Goal: Use online tool/utility: Utilize a website feature to perform a specific function

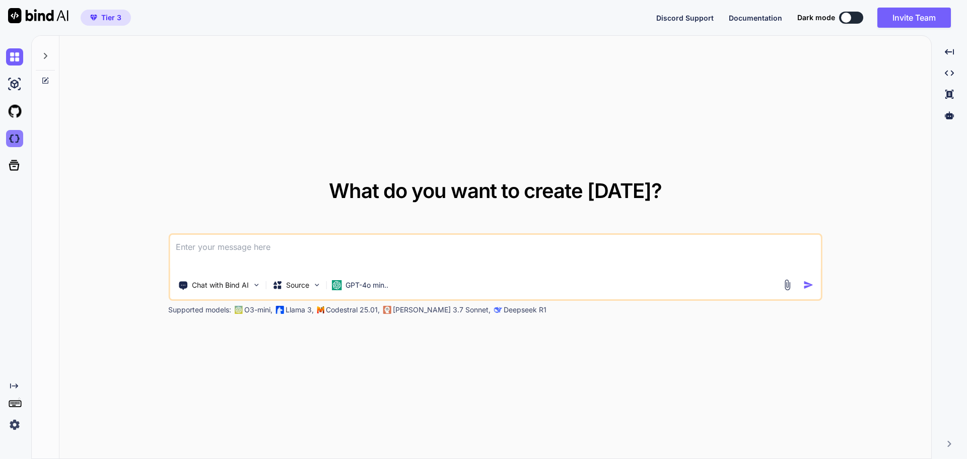
click at [10, 139] on img at bounding box center [14, 138] width 17 height 17
click at [14, 139] on img at bounding box center [14, 138] width 17 height 17
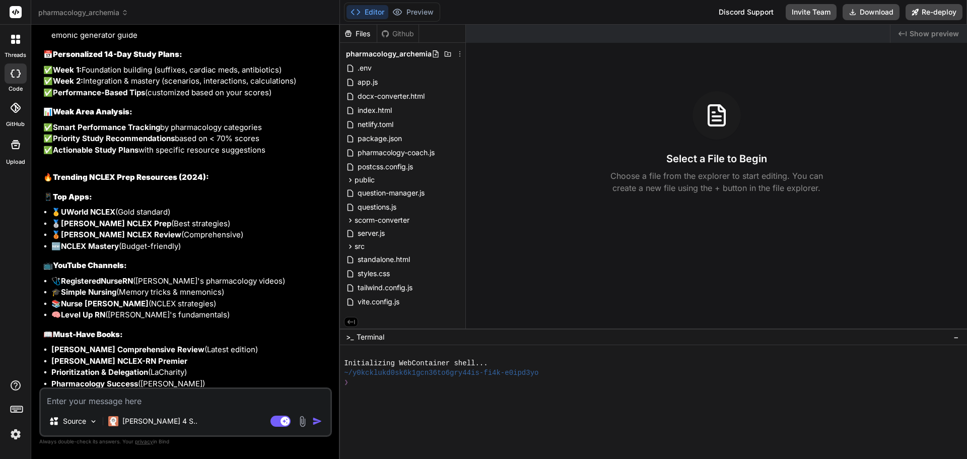
scroll to position [2351, 0]
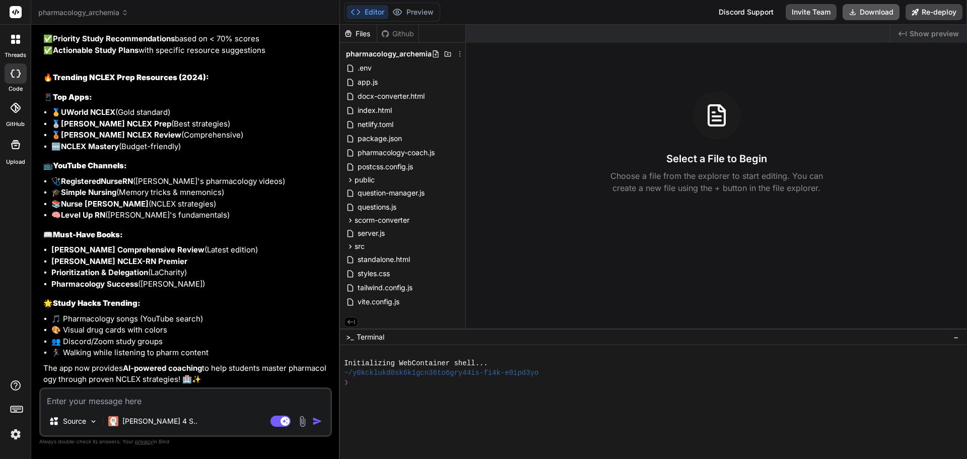
click at [877, 13] on button "Download" at bounding box center [871, 12] width 57 height 16
click at [61, 400] on textarea at bounding box center [186, 398] width 290 height 18
type textarea "x"
type textarea "S"
type textarea "x"
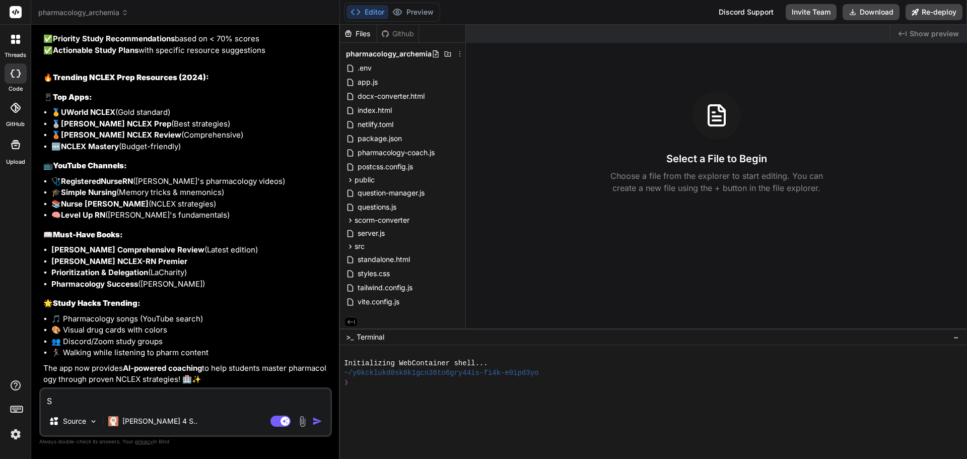
type textarea "SA"
type textarea "x"
type textarea "SAT"
type textarea "x"
type textarea "SATA"
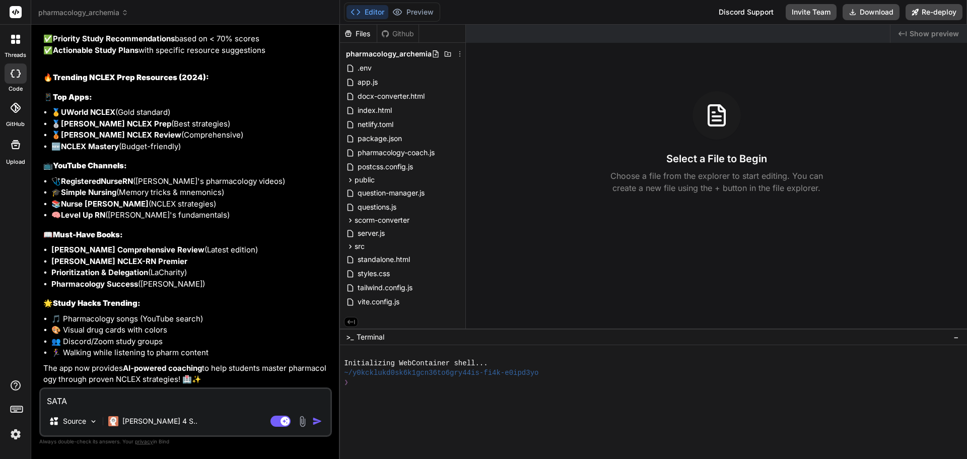
type textarea "x"
type textarea "SATA"
type textarea "x"
type textarea "SATA s"
type textarea "x"
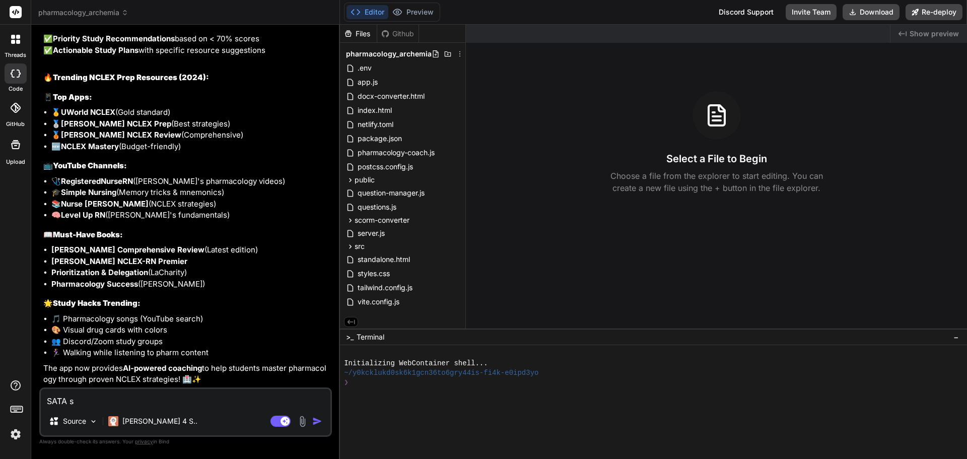
type textarea "SATA se"
type textarea "x"
type textarea "SATA sel"
type textarea "x"
type textarea "SATA sele"
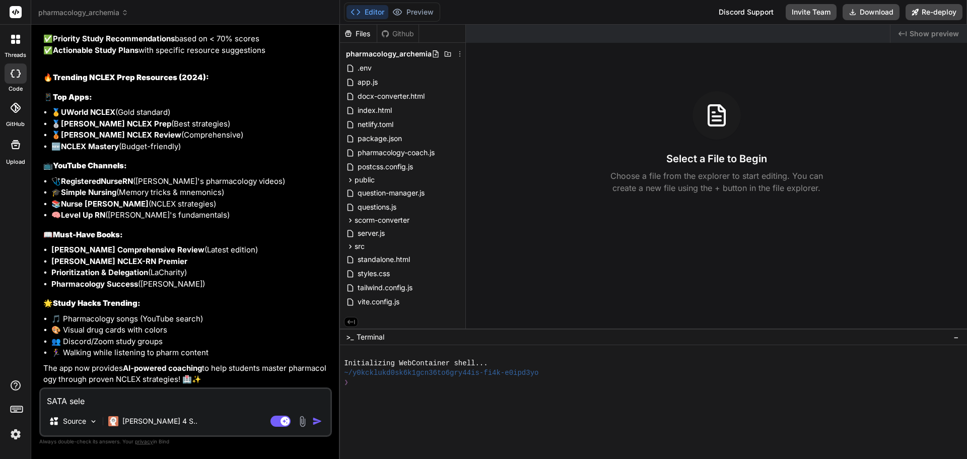
type textarea "x"
type textarea "SATA selec"
type textarea "x"
type textarea "SATA select"
type textarea "x"
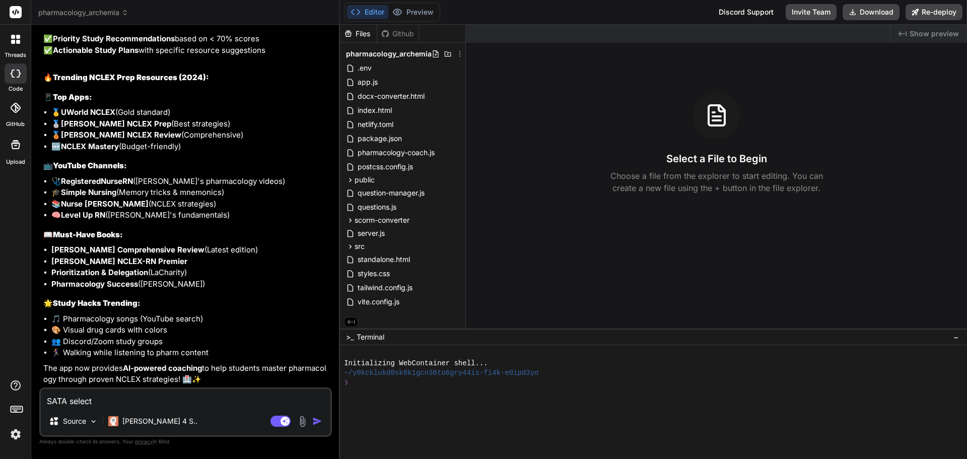
type textarea "SATA select"
type textarea "x"
type textarea "SATA select a"
type textarea "x"
type textarea "SATA select al"
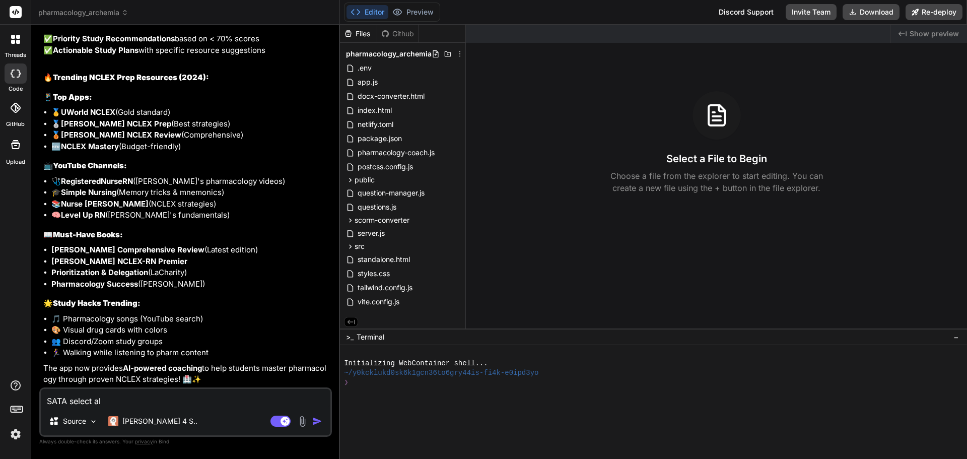
type textarea "x"
type textarea "SATA select all"
type textarea "x"
type textarea "SATA select all"
type textarea "x"
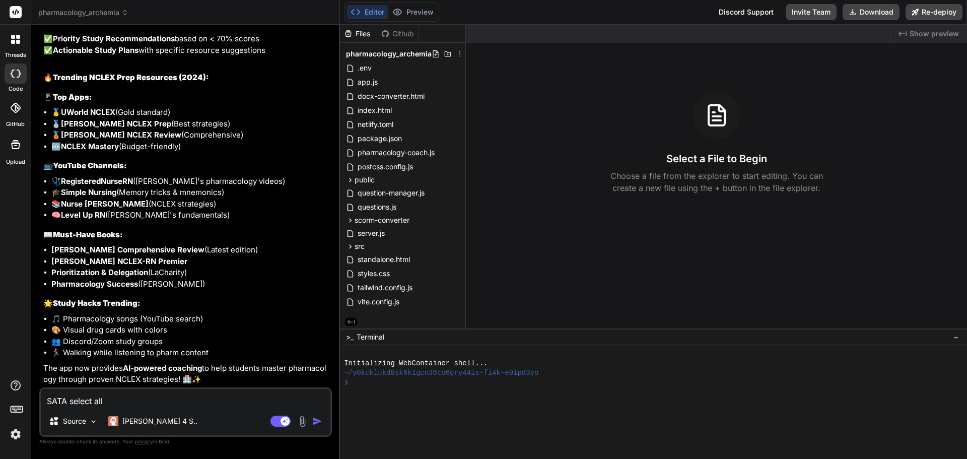
type textarea "SATA select all t"
type textarea "x"
type textarea "SATA select all th"
type textarea "x"
type textarea "SATA select all the"
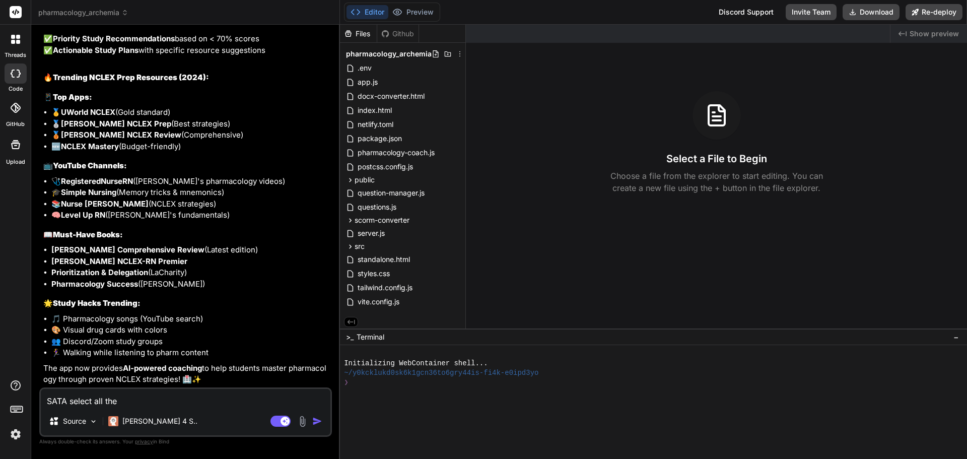
type textarea "x"
type textarea "SATA select all the"
type textarea "x"
type textarea "SATA select all the a"
type textarea "x"
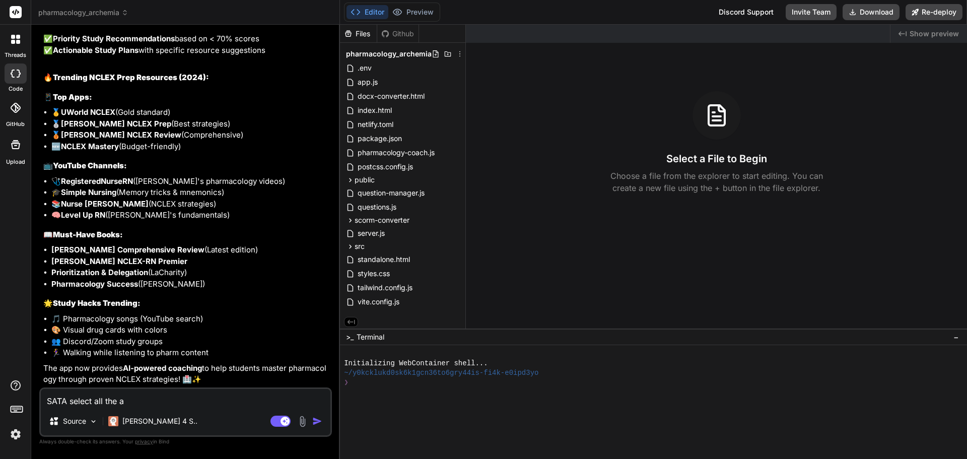
type textarea "SATA select all the ab"
type textarea "x"
type textarea "SATA select all the abo"
type textarea "x"
type textarea "SATA select all the abov"
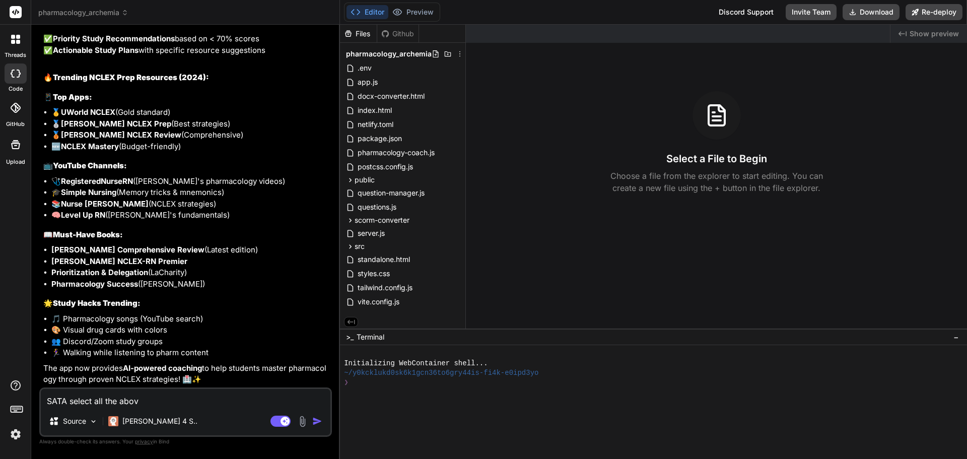
type textarea "x"
type textarea "SATA select all the above"
type textarea "x"
type textarea "SATA select all the above"
type textarea "x"
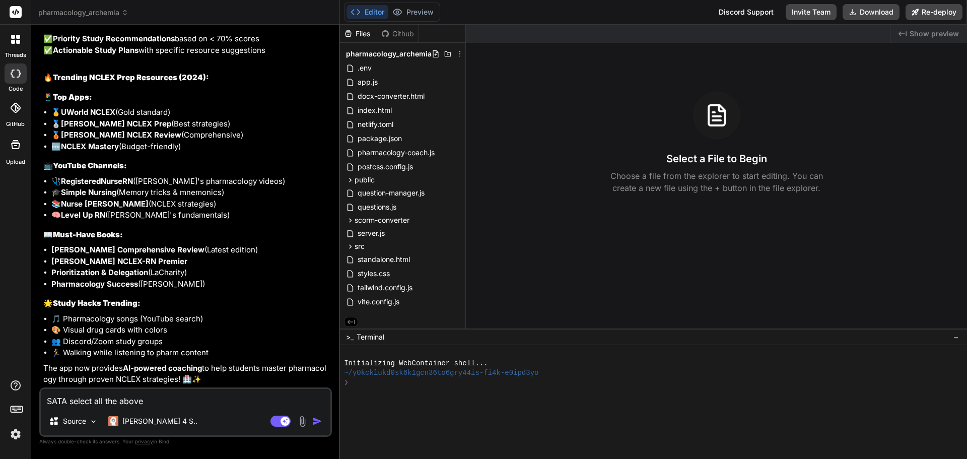
type textarea "SATA select all the above q"
type textarea "x"
type textarea "SATA select all the above qu"
type textarea "x"
type textarea "SATA select all the above que"
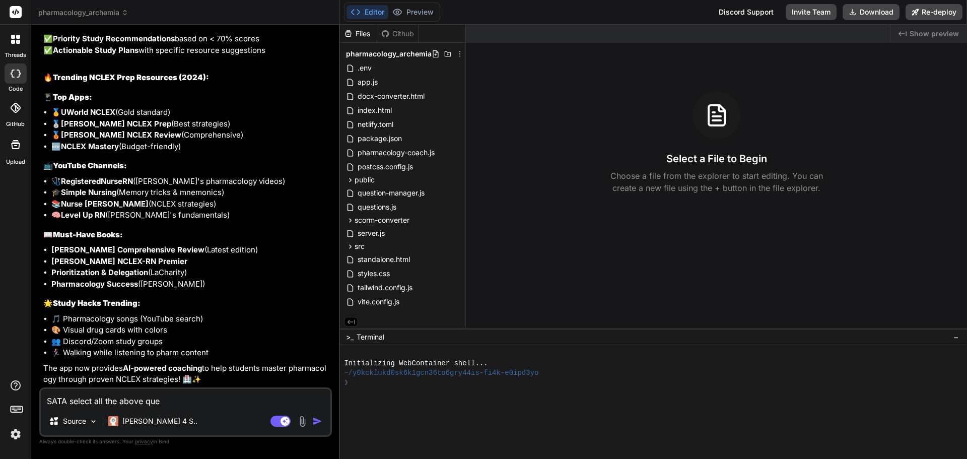
type textarea "x"
type textarea "SATA select all the above ques"
type textarea "x"
type textarea "SATA select all the above quest"
type textarea "x"
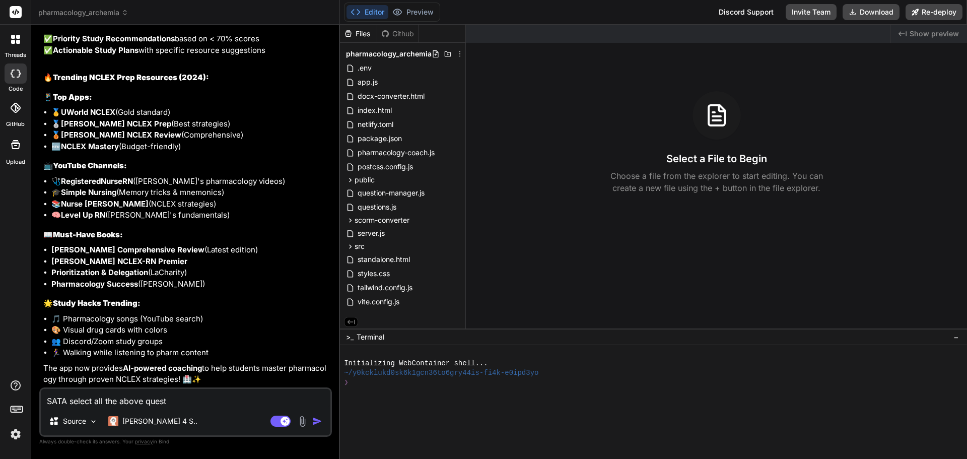
type textarea "SATA select all the above questi"
type textarea "x"
type textarea "SATA select all the above questio"
type textarea "x"
type textarea "SATA select all the above question"
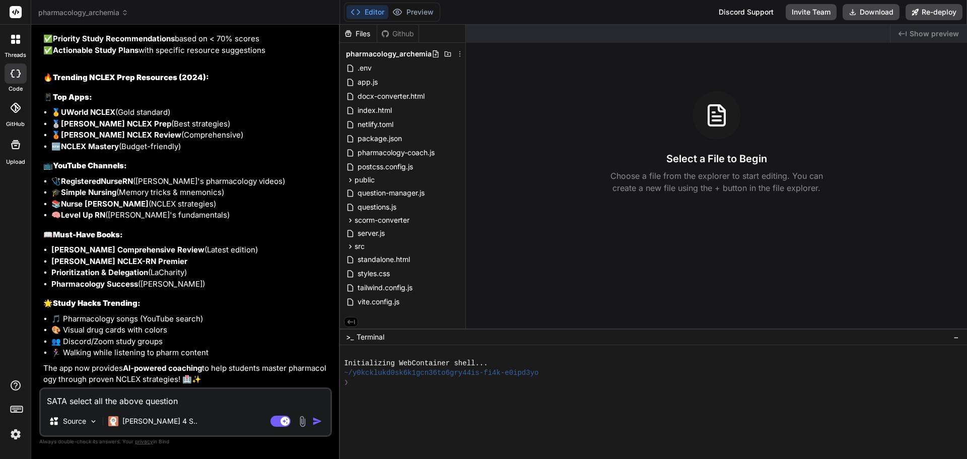
type textarea "x"
type textarea "SATA select all the above questions"
type textarea "x"
type textarea "SATA select all the above questions"
type textarea "x"
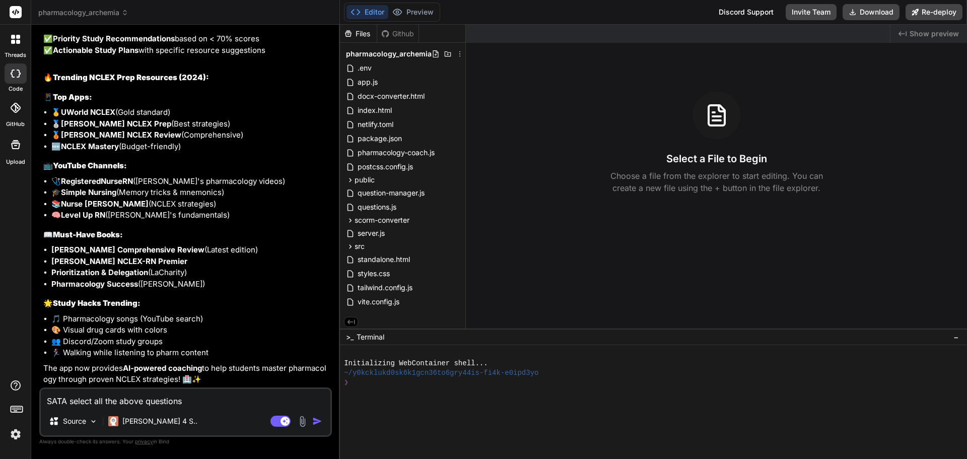
type textarea "SATA select all the above questions"
type textarea "x"
type textarea "SATA select all the above question"
type textarea "x"
type textarea "SATA select all the above question"
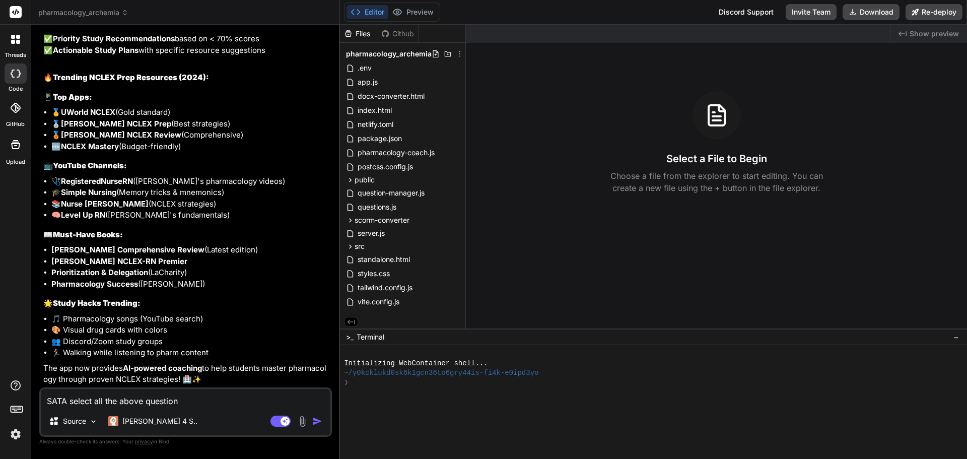
type textarea "x"
type textarea "SATA select all the above question t"
type textarea "x"
type textarea "SATA select all the above question ty"
type textarea "x"
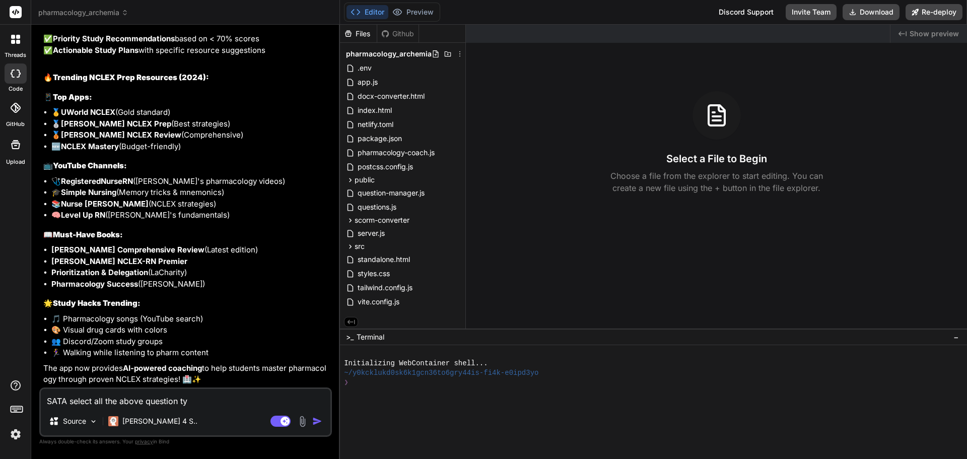
type textarea "SATA select all the above question typ"
type textarea "x"
type textarea "SATA select all the above question typi"
type textarea "x"
type textarea "SATA select all the above question typ"
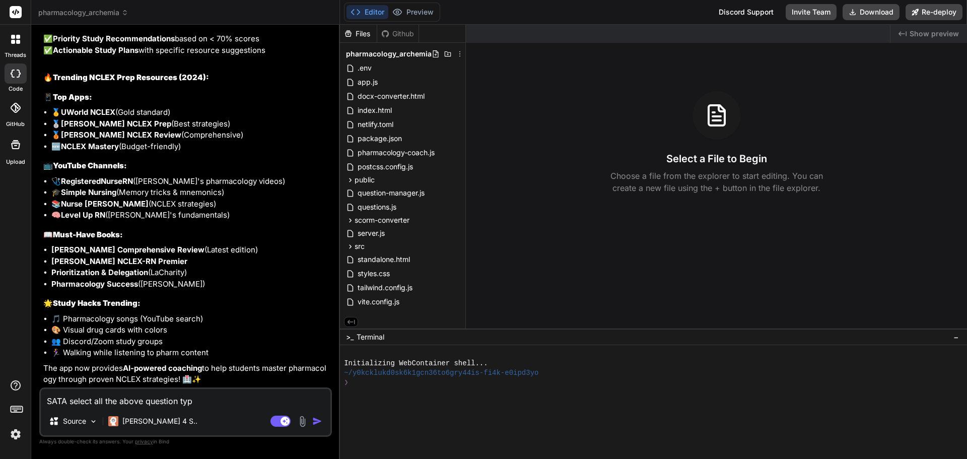
type textarea "x"
type textarea "SATA select all the above question type"
type textarea "x"
type textarea "SATA select all the above question type"
type textarea "x"
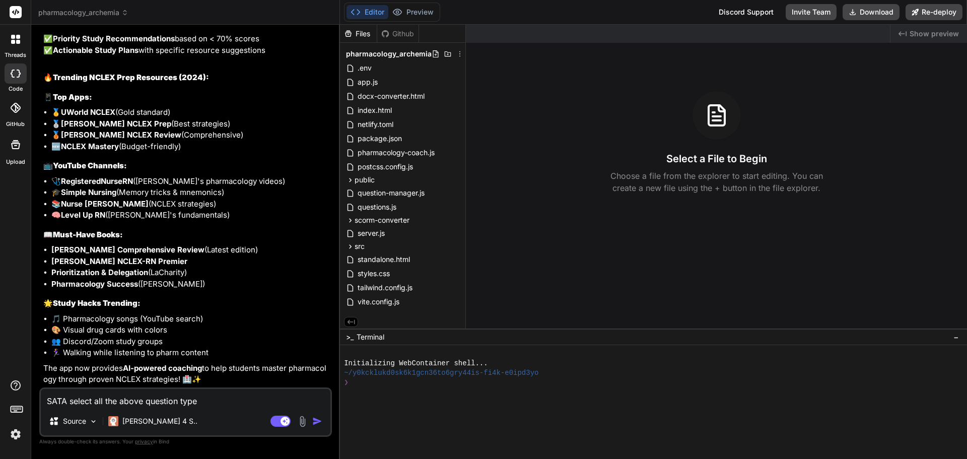
type textarea "SATA select all the above question type i"
type textarea "x"
type textarea "SATA select all the above question type is"
type textarea "x"
type textarea "SATA select all the above question type is"
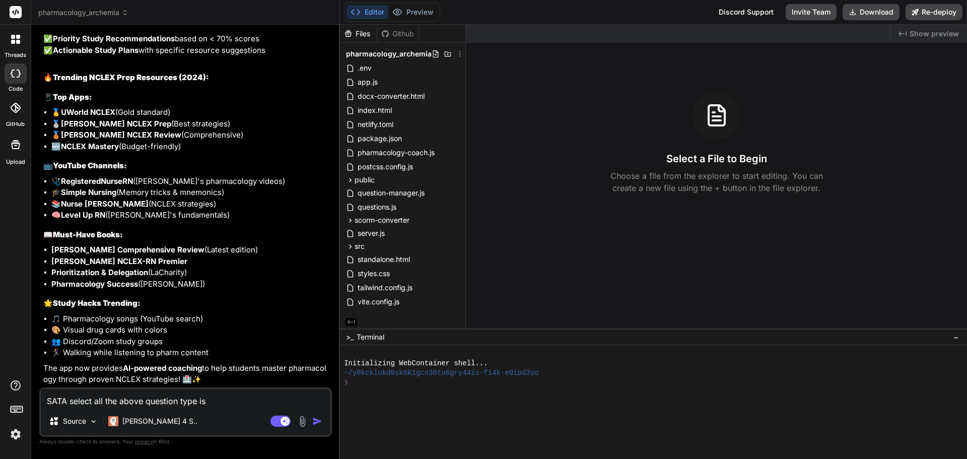
type textarea "x"
type textarea "SATA select all the above question type is n"
type textarea "x"
type textarea "SATA select all the above question type is no"
type textarea "x"
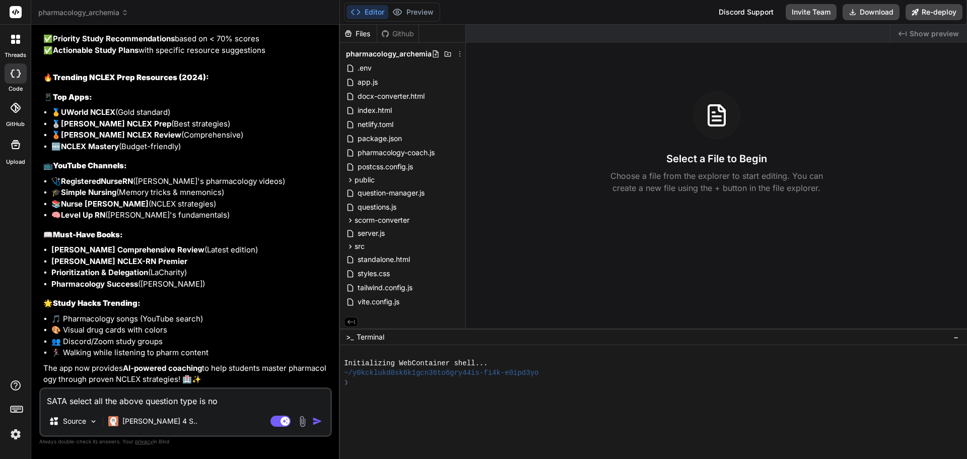
type textarea "SATA select all the above question type is not"
type textarea "x"
type textarea "SATA select all the above question type is not"
type textarea "x"
type textarea "SATA select all the above question type is not a"
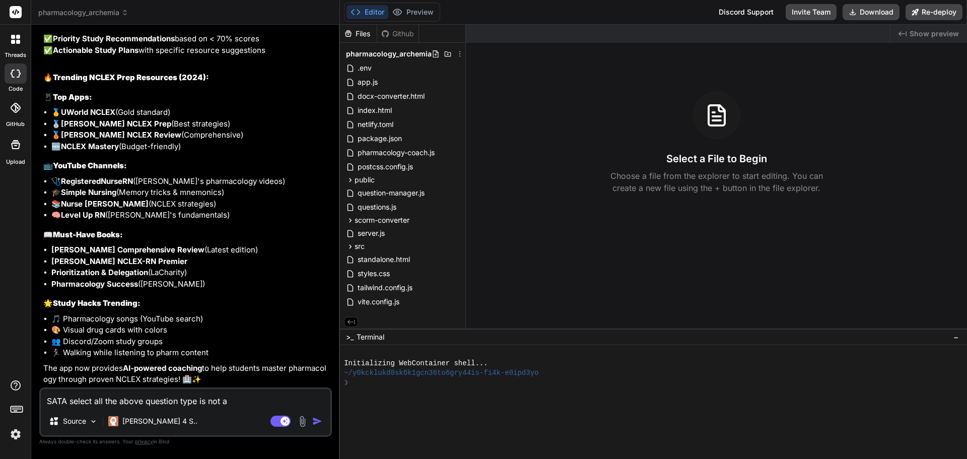
type textarea "x"
type textarea "SATA select all the above question type is not al"
type textarea "x"
type textarea "SATA select all the above question type is not all"
type textarea "x"
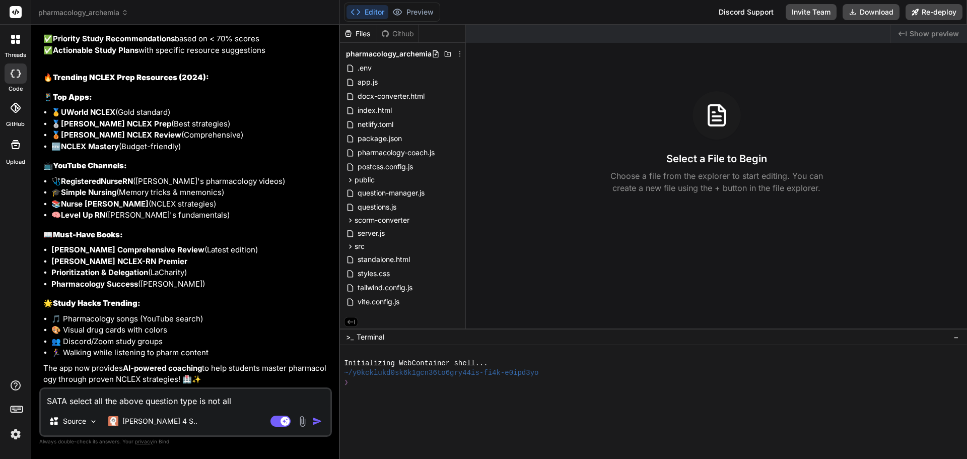
type textarea "SATA select all the above question type is not allo"
type textarea "x"
type textarea "SATA select all the above question type is not allow"
type textarea "x"
type textarea "SATA select all the above question type is not allowi"
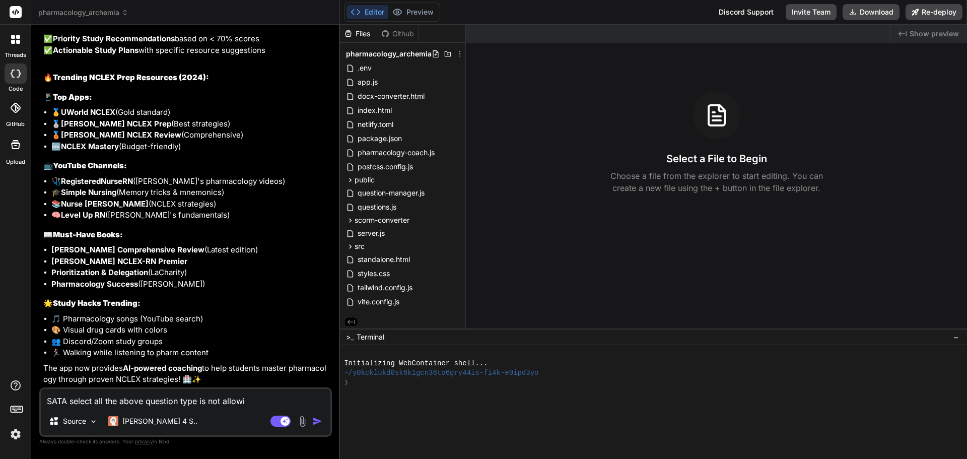
type textarea "x"
type textarea "SATA select all the above question type is not allowin"
type textarea "x"
type textarea "SATA select all the above question type is not allowing"
type textarea "x"
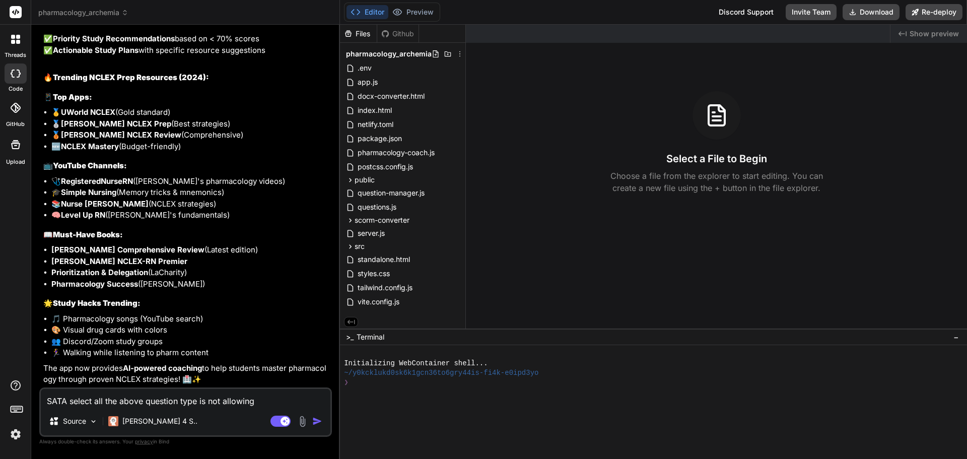
type textarea "SATA select all the above question type is not allowing"
type textarea "x"
type textarea "SATA select all the above question type is not allowing t"
type textarea "x"
type textarea "SATA select all the above question type is not allowing to"
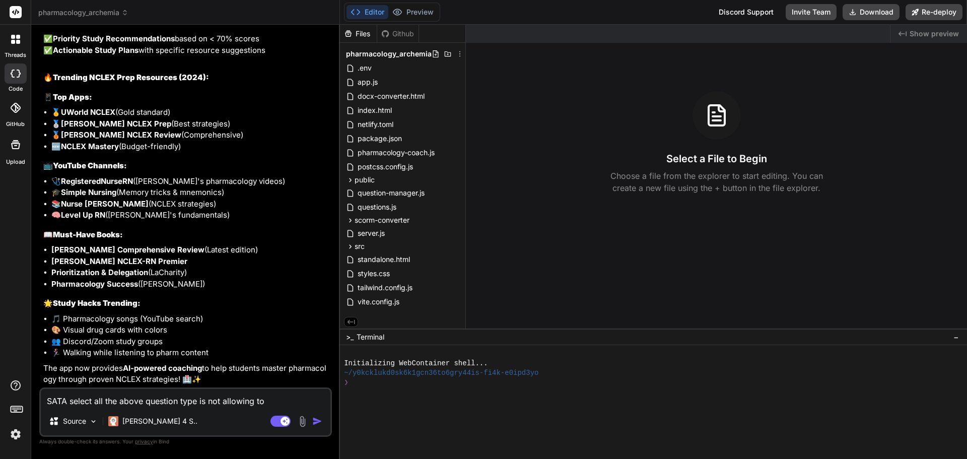
type textarea "x"
type textarea "SATA select all the above question type is not allowing to"
type textarea "x"
type textarea "SATA select all the above question type is not allowing to c"
type textarea "x"
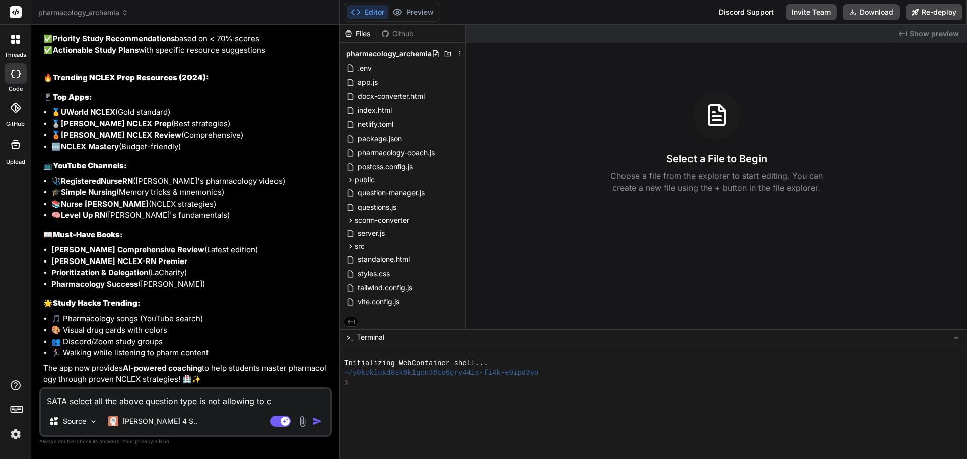
type textarea "SATA select all the above question type is not allowing to ch"
type textarea "x"
type textarea "SATA select all the above question type is not allowing to cho"
type textarea "x"
type textarea "SATA select all the above question type is not allowing to choo"
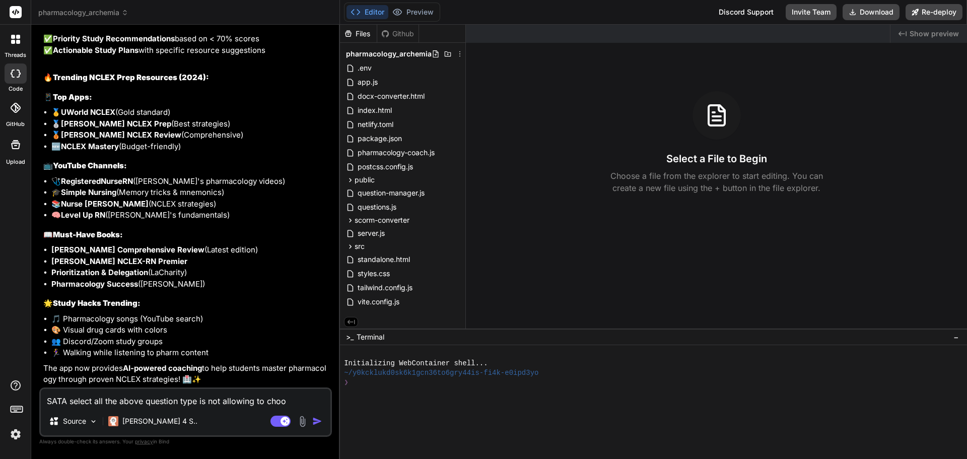
type textarea "x"
type textarea "SATA select all the above question type is not allowing to chood"
type textarea "x"
type textarea "SATA select all the above question type is not allowing to choode"
type textarea "x"
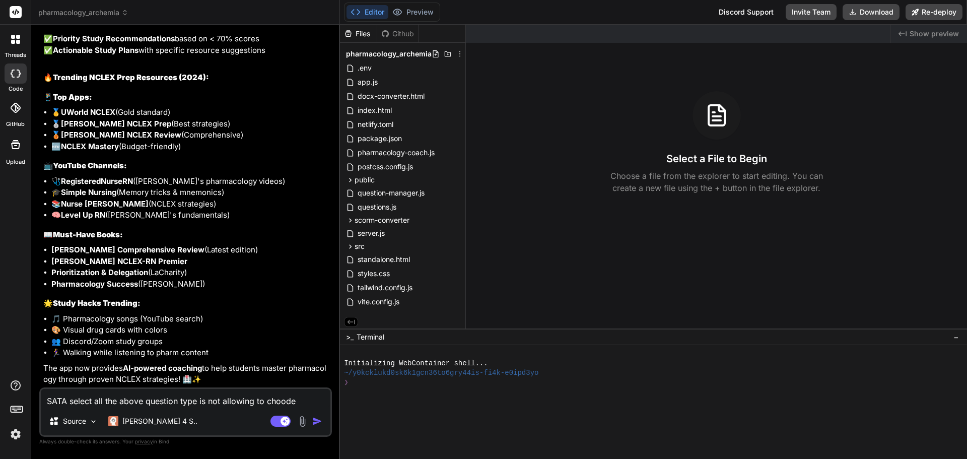
type textarea "SATA select all the above question type is not allowing to chood"
type textarea "x"
type textarea "SATA select all the above question type is not allowing to choo"
type textarea "x"
type textarea "SATA select all the above question type is not allowing to cho"
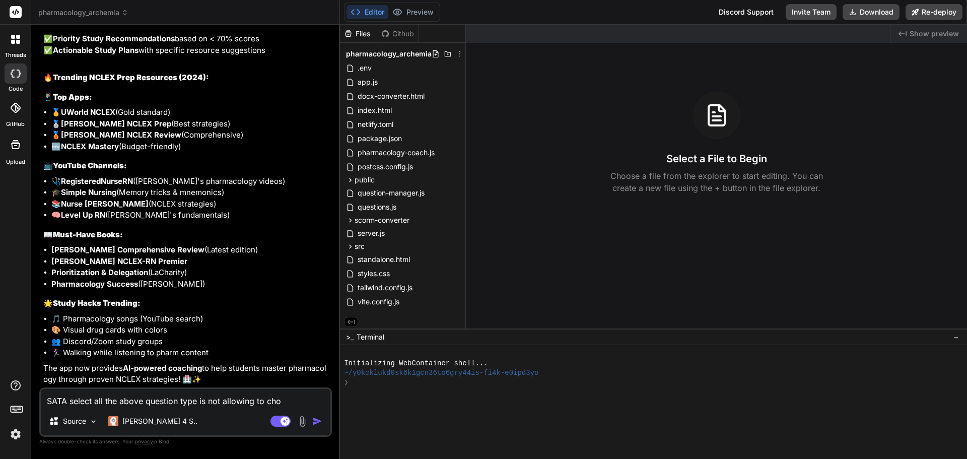
type textarea "x"
type textarea "SATA select all the above question type is not allowing to choo"
type textarea "x"
type textarea "SATA select all the above question type is not allowing to choos"
type textarea "x"
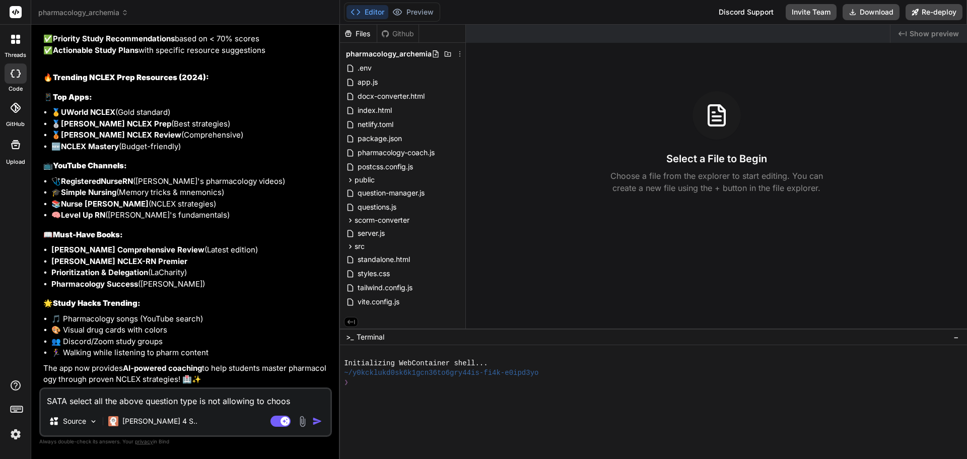
type textarea "SATA select all the above question type is not allowing to choose"
type textarea "x"
type textarea "SATA select all the above question type is not allowing to choose"
type textarea "x"
type textarea "SATA select all the above question type is not allowing to choose m"
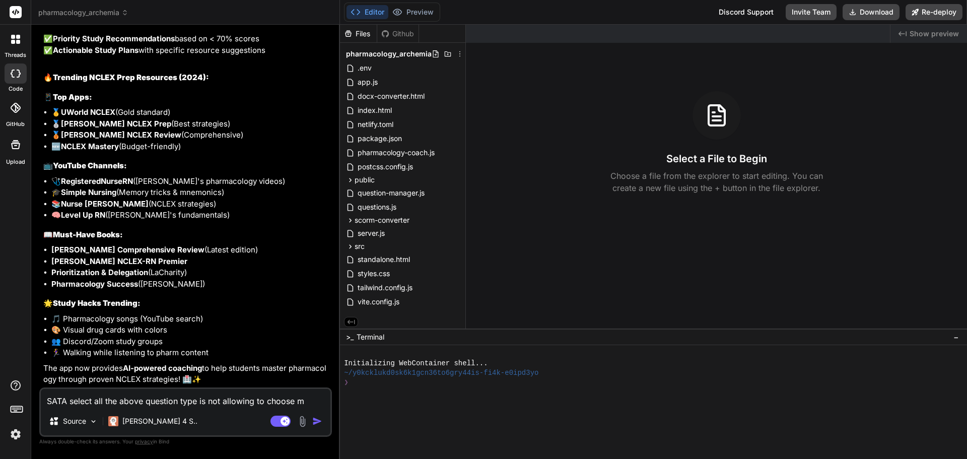
type textarea "x"
type textarea "SATA select all the above question type is not allowing to choose mo"
type textarea "x"
type textarea "SATA select all the above question type is not allowing to choose mor"
type textarea "x"
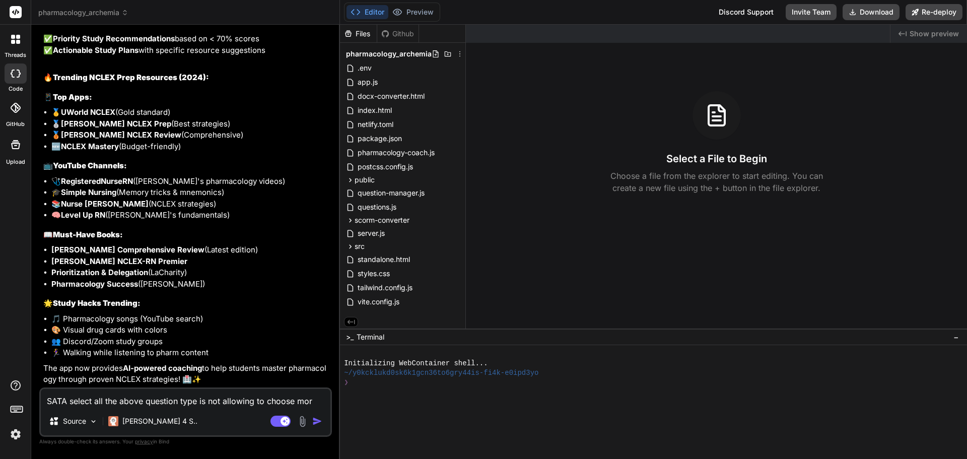
type textarea "SATA select all the above question type is not allowing to choose more"
type textarea "x"
type textarea "SATA select all the above question type is not allowing to choose more"
type textarea "x"
type textarea "SATA select all the above question type is not allowing to choose more t"
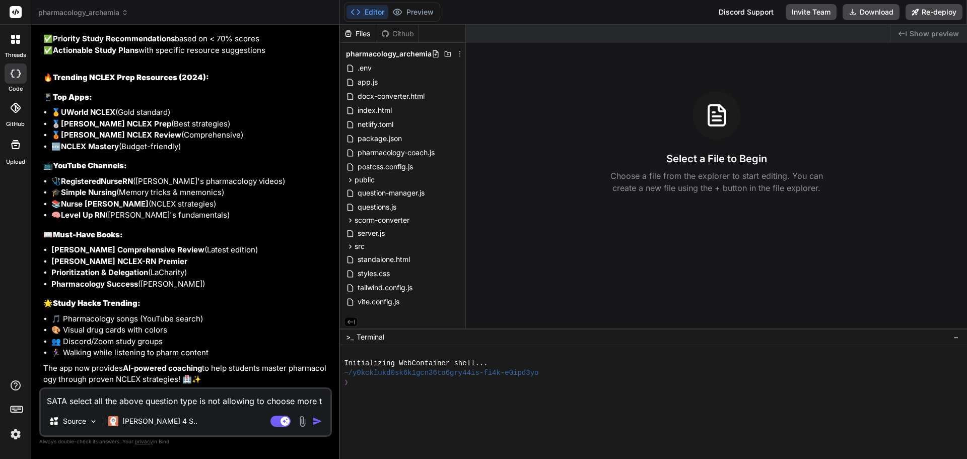
type textarea "x"
type textarea "SATA select all the above question type is not allowing to choose more th"
type textarea "x"
type textarea "SATA select all the above question type is not allowing to choose more tha"
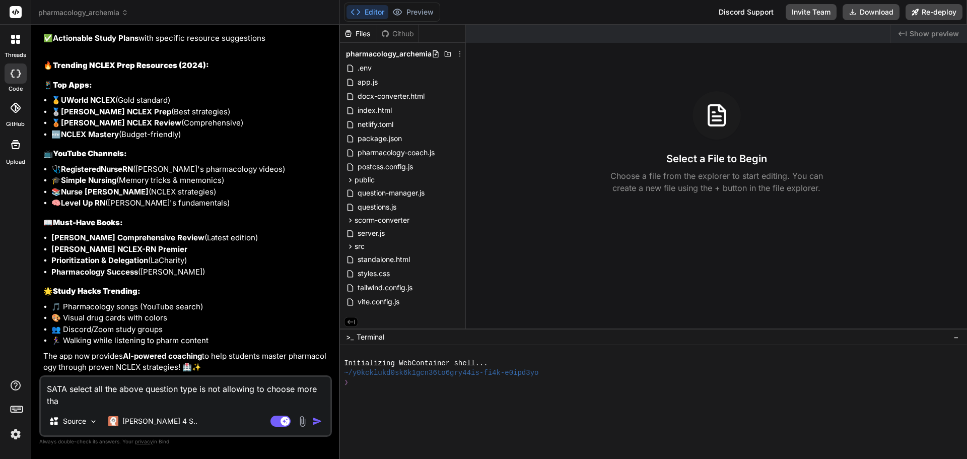
type textarea "x"
type textarea "SATA select all the above question type is not allowing to choose more than"
type textarea "x"
type textarea "SATA select all the above question type is not allowing to choose more than"
type textarea "x"
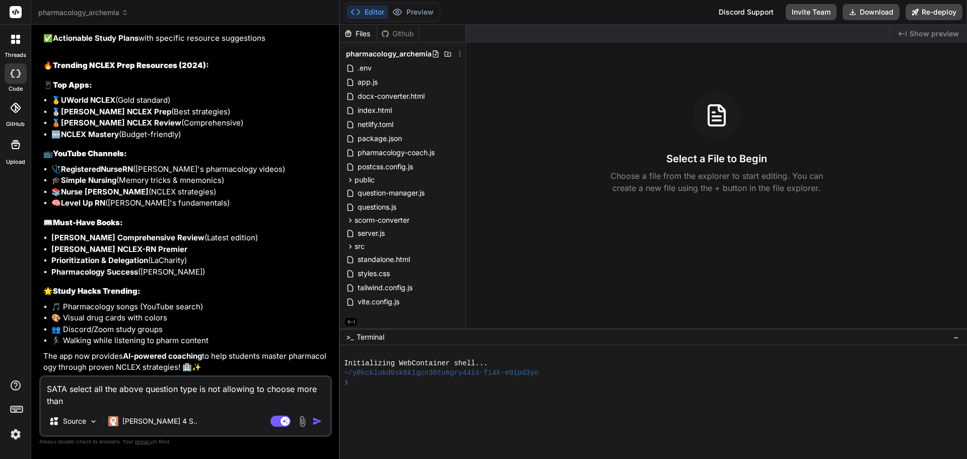
type textarea "SATA select all the above question type is not allowing to choose more than o"
type textarea "x"
type textarea "SATA select all the above question type is not allowing to choose more than oe"
type textarea "x"
type textarea "SATA select all the above question type is not allowing to choose more than oen"
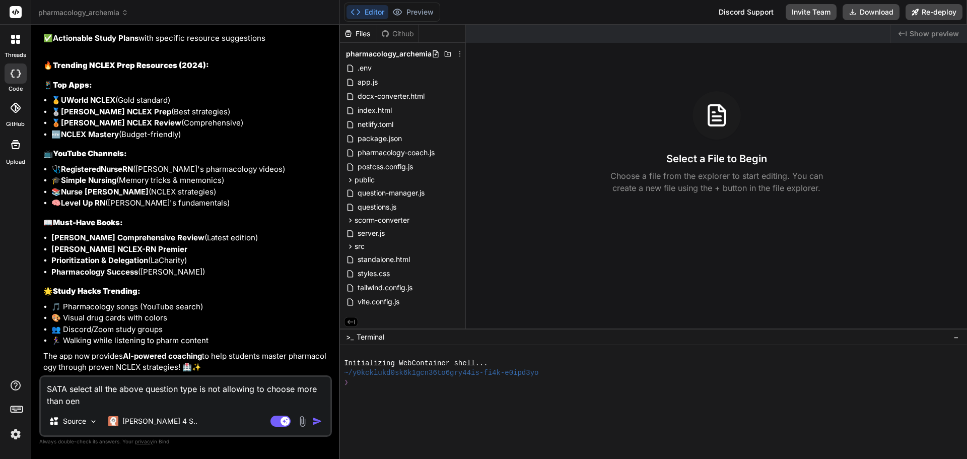
type textarea "x"
type textarea "SATA select all the above question type is not allowing to choose more than oene"
type textarea "x"
type textarea "SATA select all the above question type is not allowing to choose more than oen"
type textarea "x"
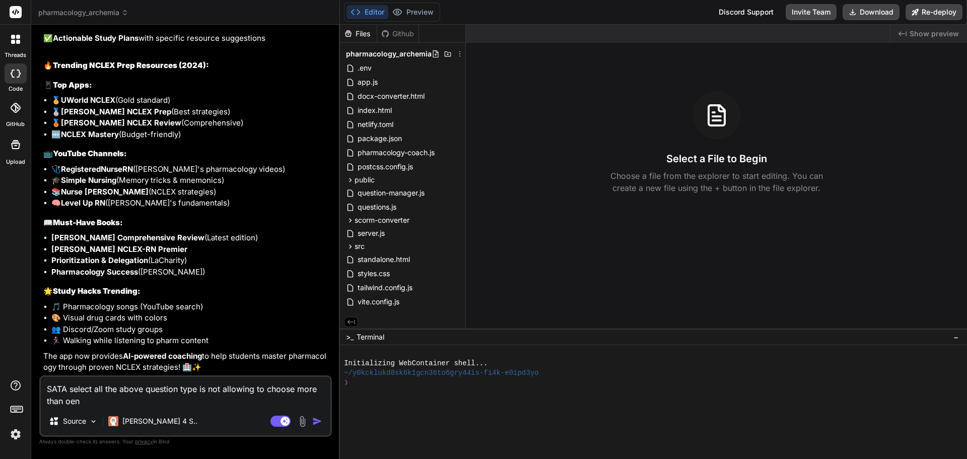
type textarea "SATA select all the above question type is not allowing to choose more than oe"
type textarea "x"
type textarea "SATA select all the above question type is not allowing to choose more than o"
type textarea "x"
type textarea "SATA select all the above question type is not allowing to choose more than on"
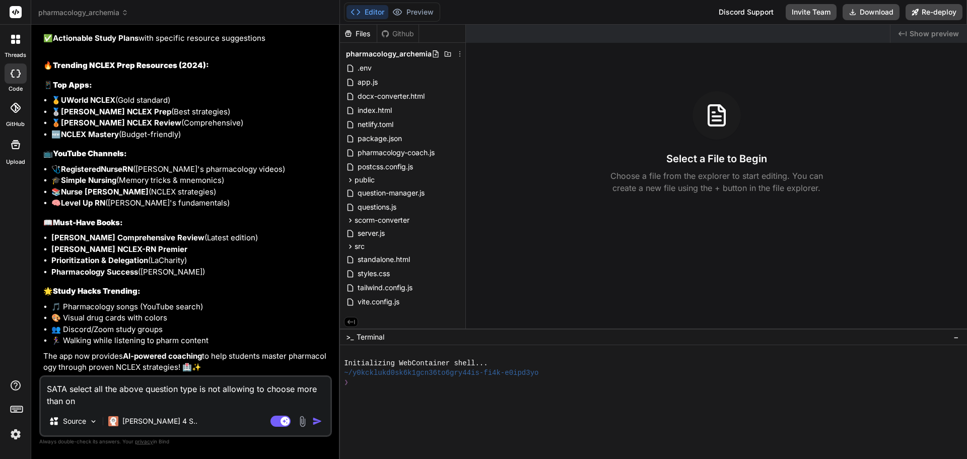
type textarea "x"
type textarea "SATA select all the above question type is not allowing to choose more than one"
type textarea "x"
type textarea "SATA select all the above question type is not allowing to choose more than one"
type textarea "x"
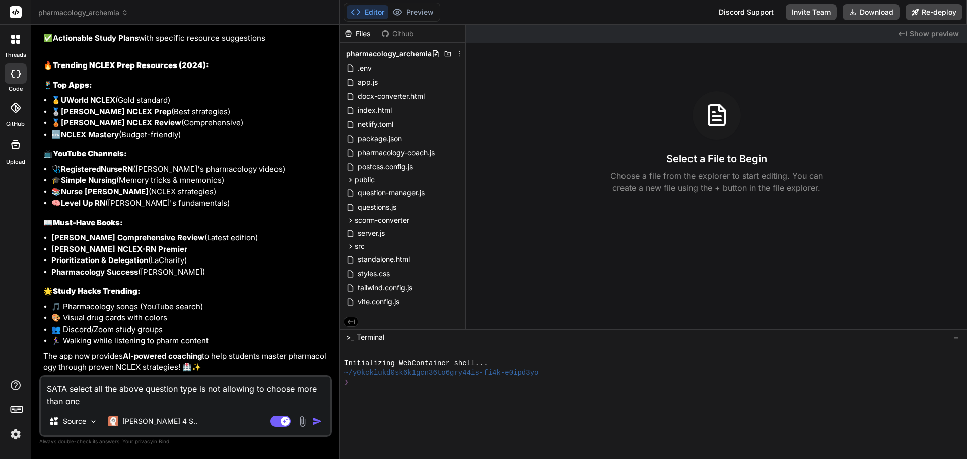
type textarea "SATA select all the above question type is not allowing to choose more than one…"
type textarea "x"
type textarea "SATA select all the above question type is not allowing to choose more than one…"
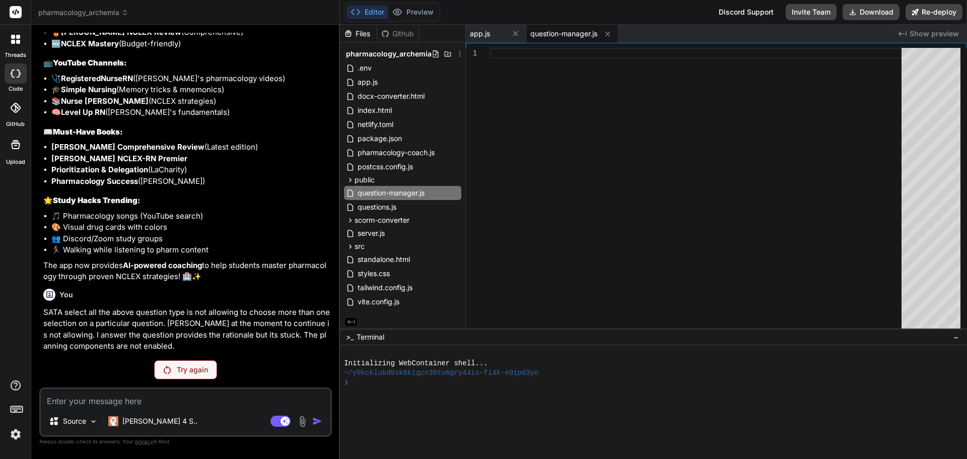
scroll to position [2453, 0]
click at [181, 372] on p "Try again" at bounding box center [192, 370] width 31 height 10
click at [194, 371] on p "Try again" at bounding box center [192, 370] width 31 height 10
click at [128, 402] on textarea at bounding box center [186, 398] width 290 height 18
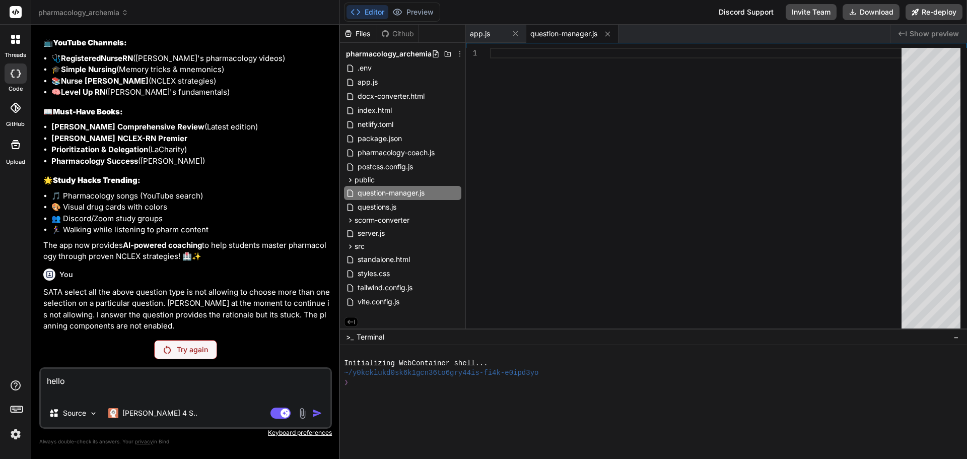
click at [225, 388] on textarea "hello" at bounding box center [186, 384] width 290 height 30
click at [169, 349] on img at bounding box center [167, 350] width 7 height 8
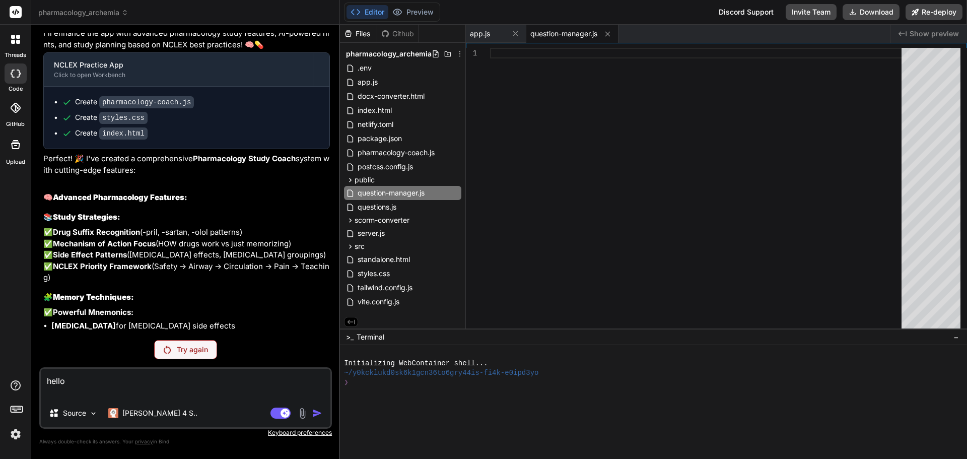
scroll to position [1805, 0]
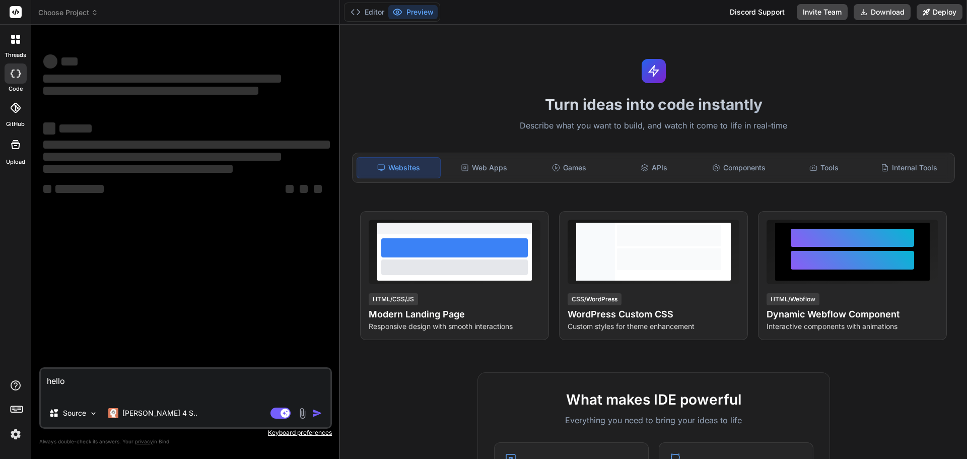
type textarea "x"
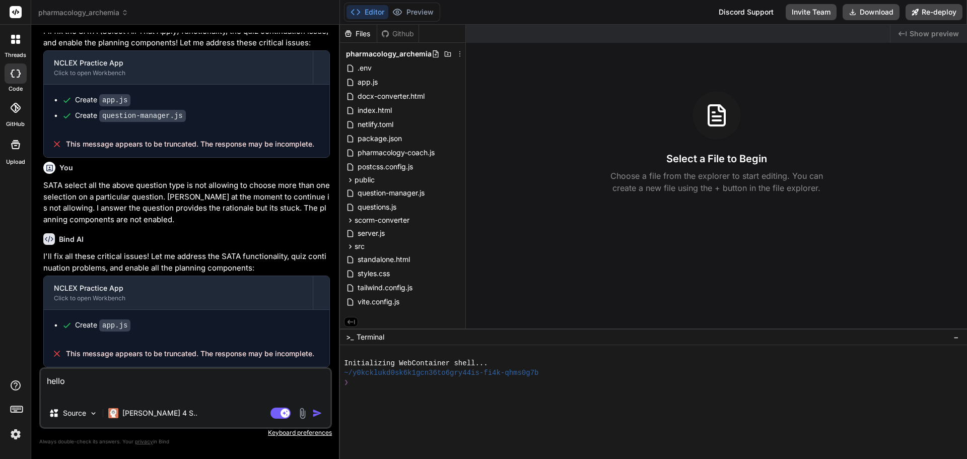
scroll to position [2216, 0]
click at [84, 384] on textarea "hello" at bounding box center [186, 384] width 290 height 30
type textarea "hell"
type textarea "x"
type textarea "hel"
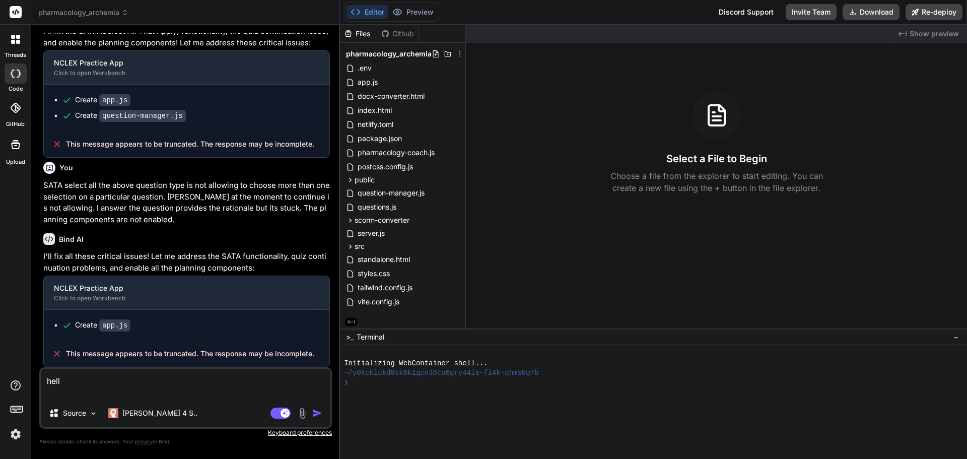
type textarea "x"
type textarea "he"
type textarea "x"
type textarea "h"
type textarea "x"
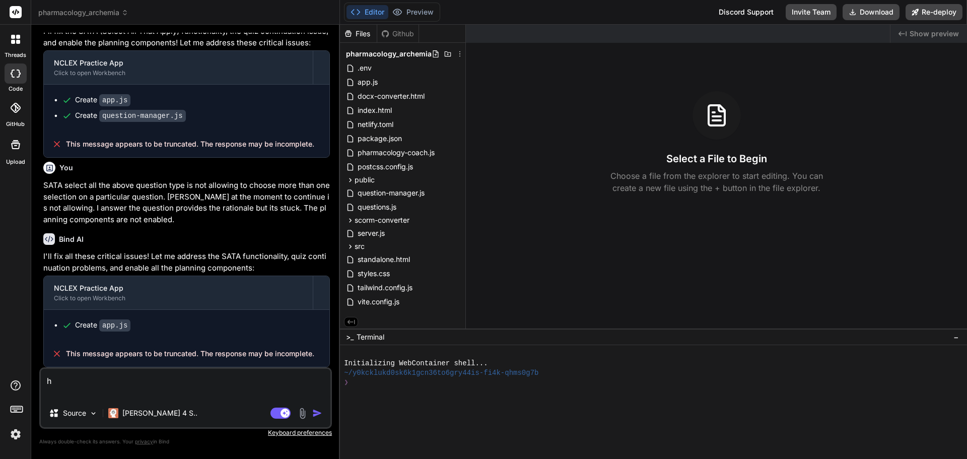
type textarea "x"
type textarea "c"
type textarea "x"
type textarea "ca"
type textarea "x"
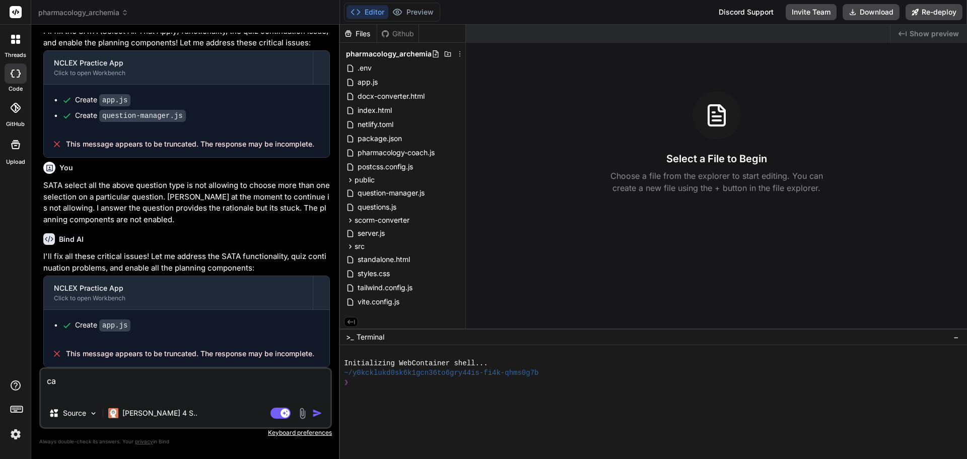
type textarea "can"
type textarea "x"
type textarea "can"
type textarea "x"
type textarea "can y"
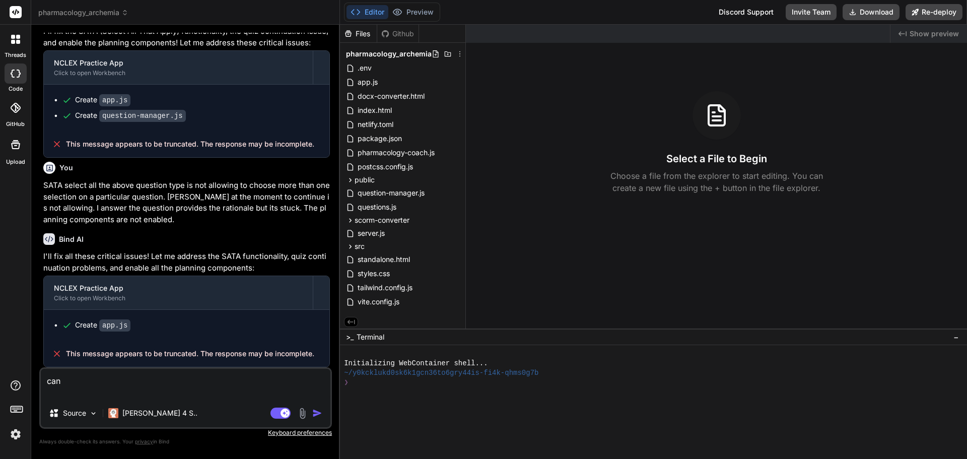
type textarea "x"
type textarea "can yo"
type textarea "x"
type textarea "can you"
type textarea "x"
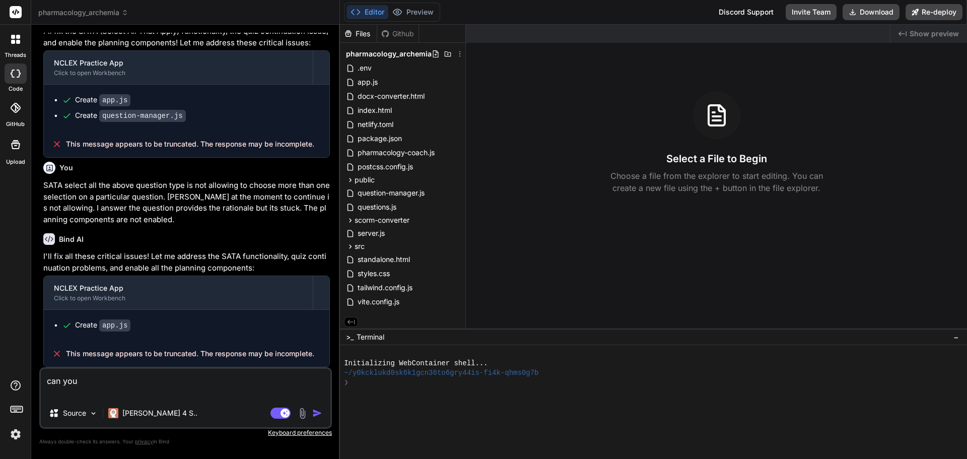
type textarea "can you"
type textarea "x"
type textarea "can you c"
type textarea "x"
type textarea "can you co"
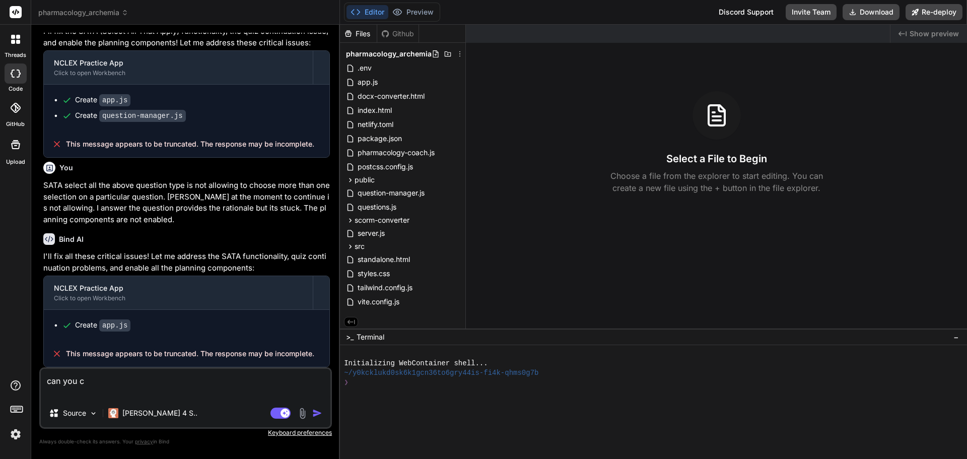
type textarea "x"
type textarea "can you com"
type textarea "x"
type textarea "can you comp"
type textarea "x"
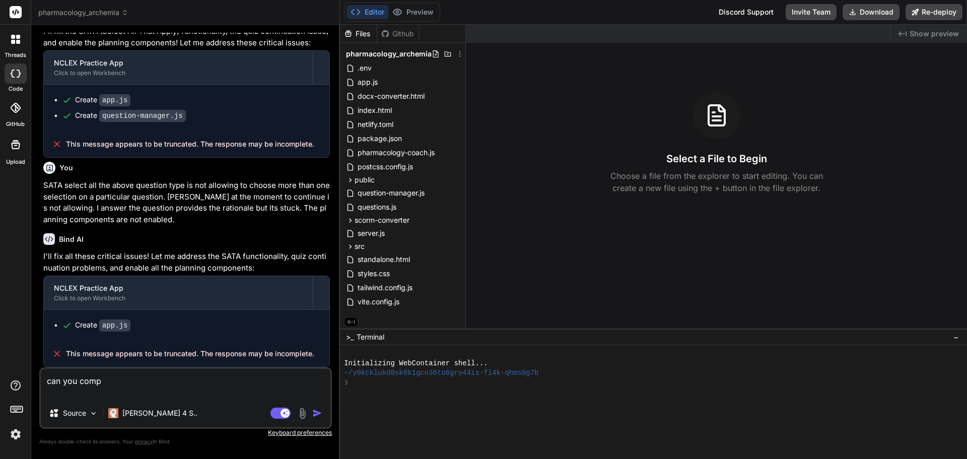
type textarea "can you compl"
type textarea "x"
type textarea "can you comple"
type textarea "x"
type textarea "can you complet"
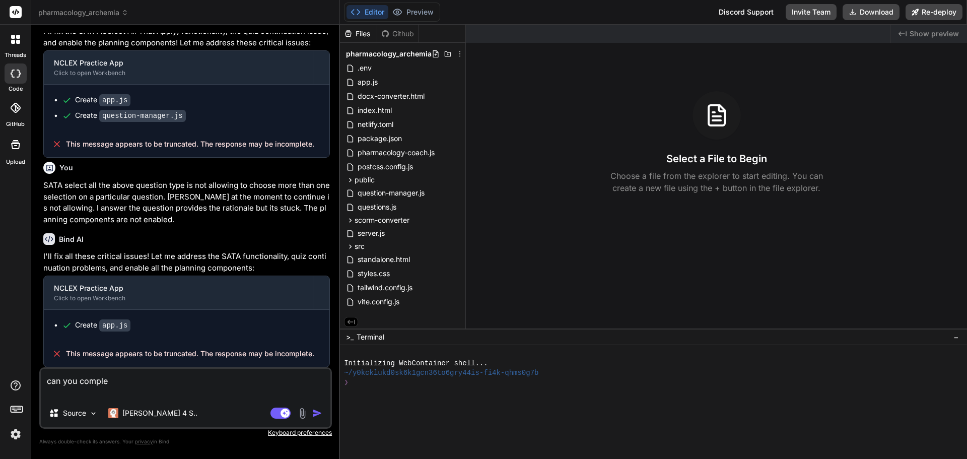
type textarea "x"
type textarea "can you complete"
type textarea "x"
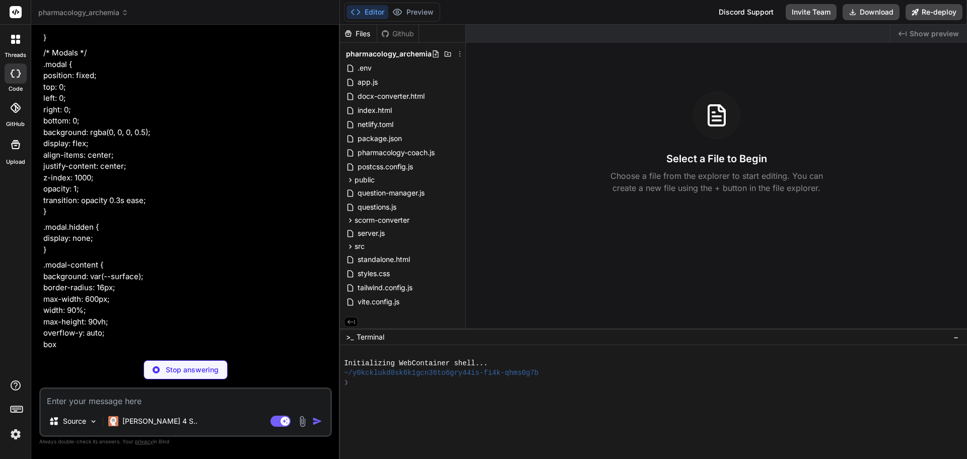
scroll to position [10935, 0]
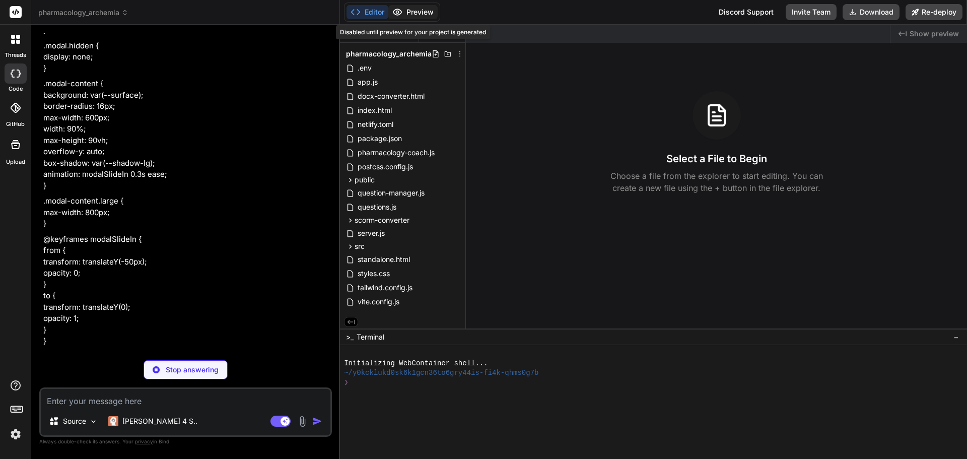
type textarea "x"
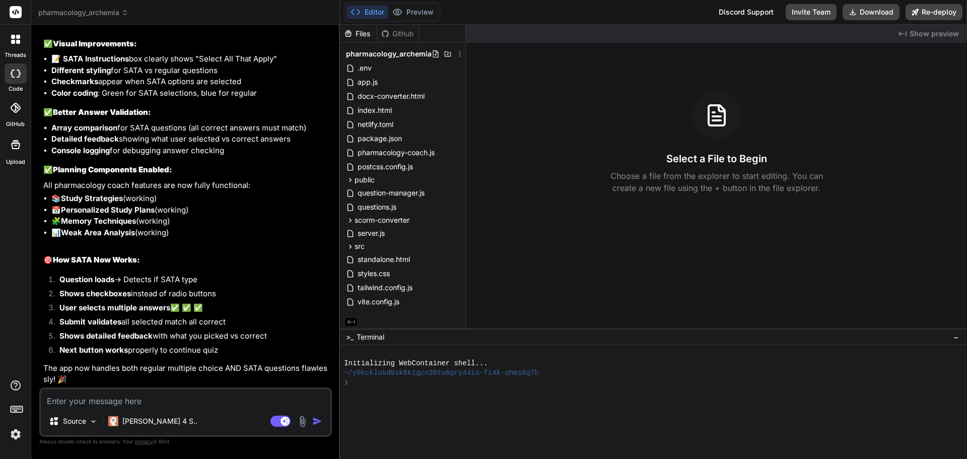
scroll to position [17185, 0]
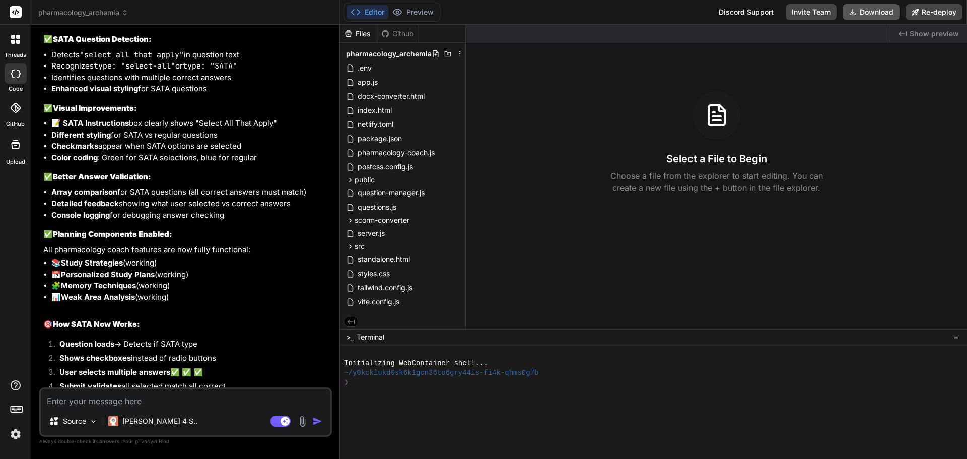
click at [881, 15] on button "Download" at bounding box center [871, 12] width 57 height 16
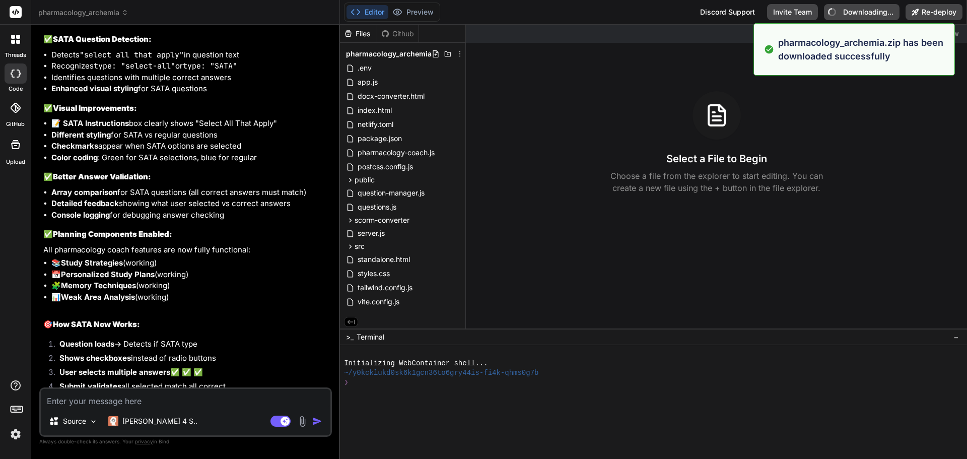
type textarea "x"
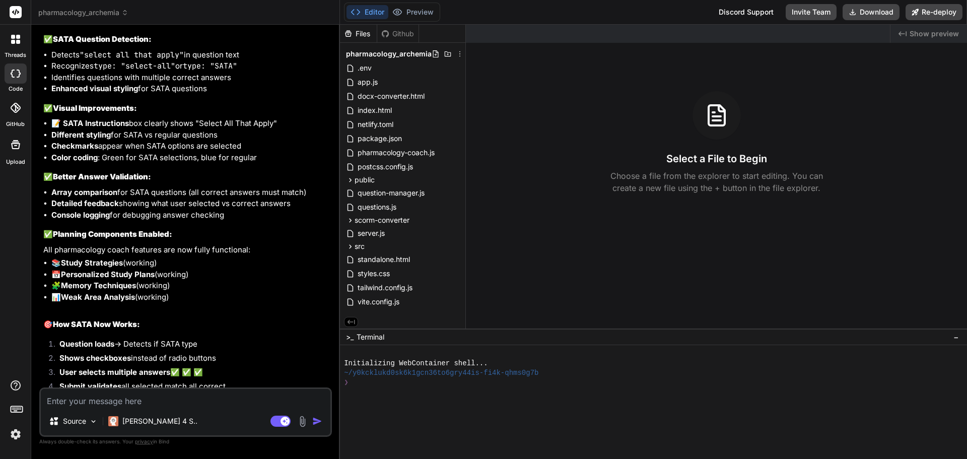
click at [126, 396] on textarea at bounding box center [186, 398] width 290 height 18
paste textarea "AI-Powered Pharmacology Coach"
type textarea "AI-Powered Pharmacology Coach"
type textarea "x"
type textarea "AI-Powered Pharmacology Coach"
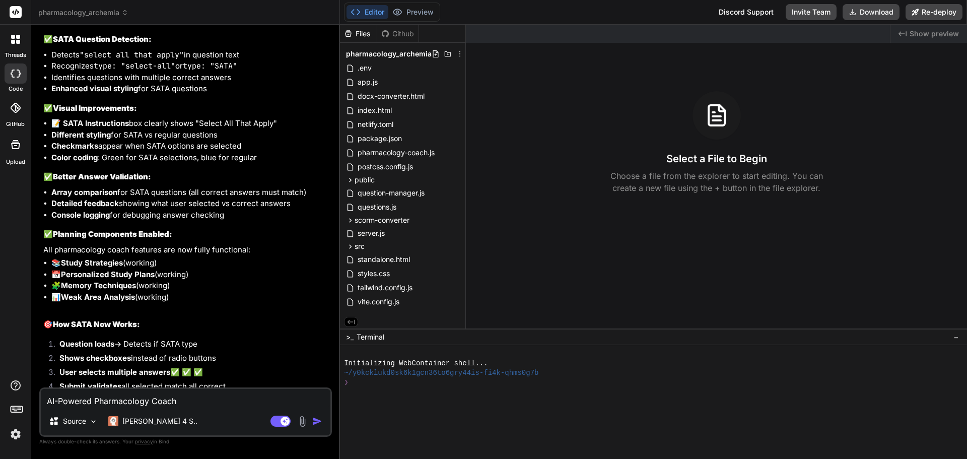
type textarea "x"
type textarea "AI-Powered Pharmacology Coach n"
type textarea "x"
type textarea "AI-Powered Pharmacology Coach no"
type textarea "x"
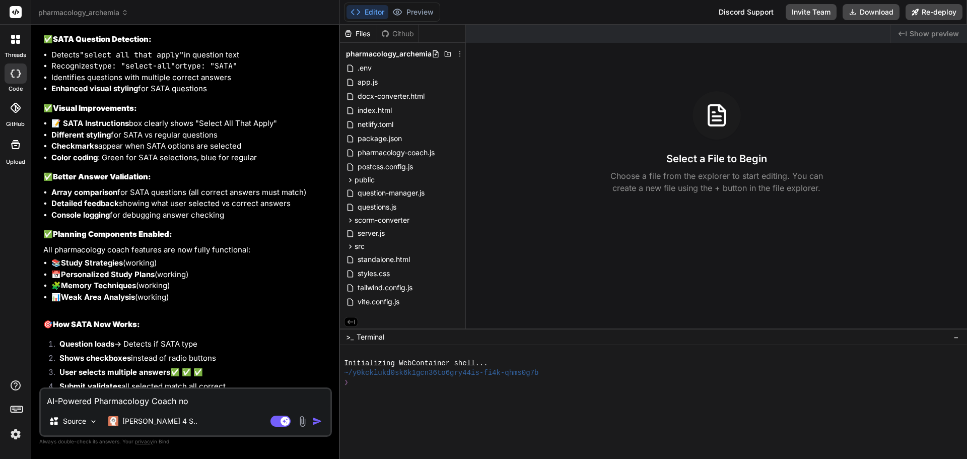
type textarea "AI-Powered Pharmacology Coach not"
type textarea "x"
type textarea "AI-Powered Pharmacology Coach not"
type textarea "x"
type textarea "AI-Powered Pharmacology Coach not f"
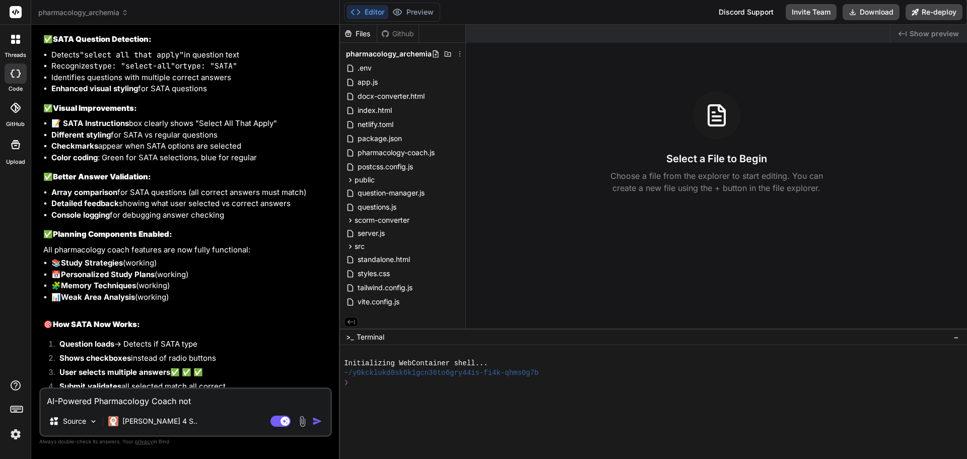
type textarea "x"
type textarea "AI-Powered Pharmacology Coach not fu"
type textarea "x"
type textarea "AI-Powered Pharmacology Coach not fun"
type textarea "x"
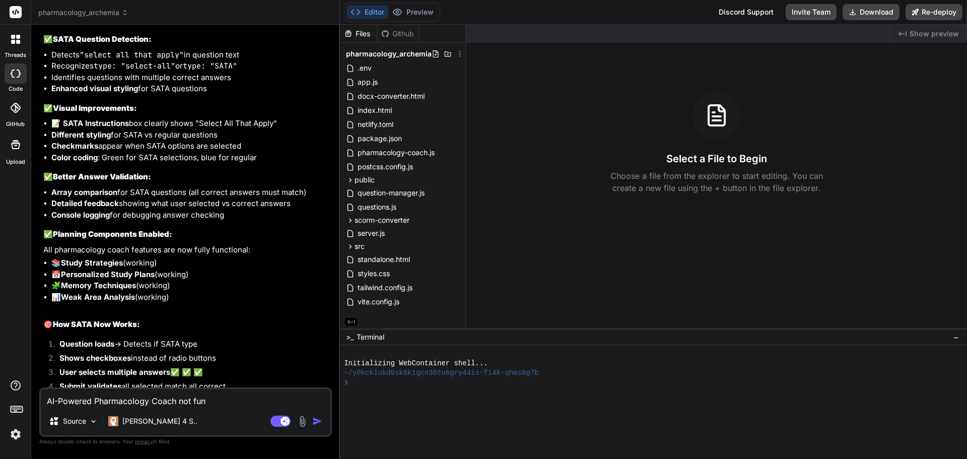
type textarea "AI-Powered Pharmacology Coach not func"
type textarea "x"
type textarea "AI-Powered Pharmacology Coach not funct"
type textarea "x"
type textarea "AI-Powered Pharmacology Coach not functi"
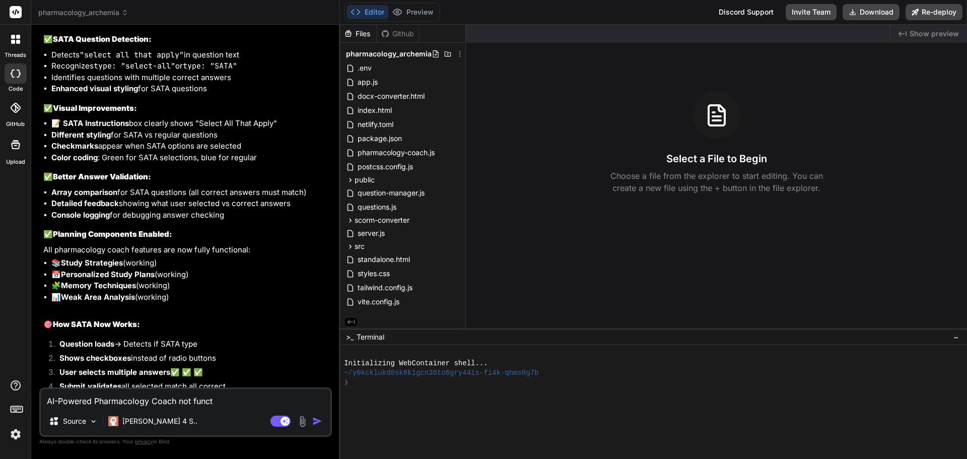
type textarea "x"
type textarea "AI-Powered Pharmacology Coach not functio"
type textarea "x"
type textarea "AI-Powered Pharmacology Coach not function"
type textarea "x"
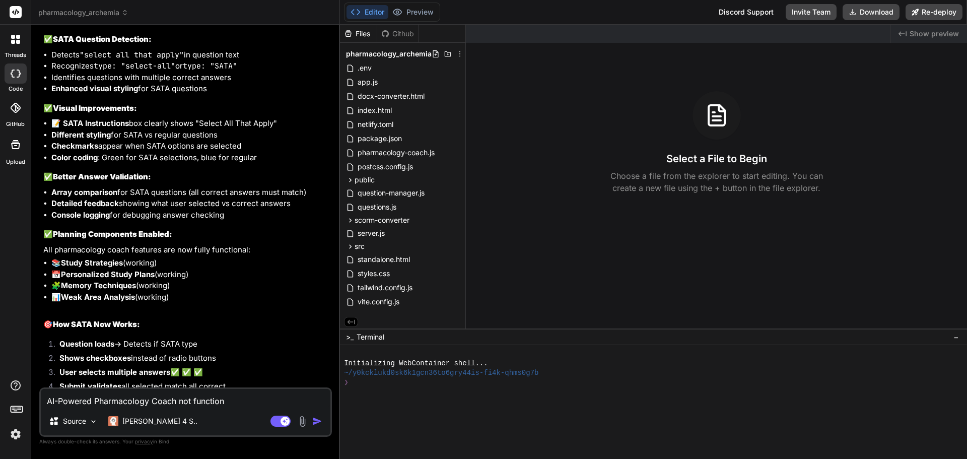
type textarea "AI-Powered Pharmacology Coach not functiona"
type textarea "x"
type textarea "AI-Powered Pharmacology Coach not functional"
type textarea "x"
type textarea "AI-Powered Pharmacology Coach not functional"
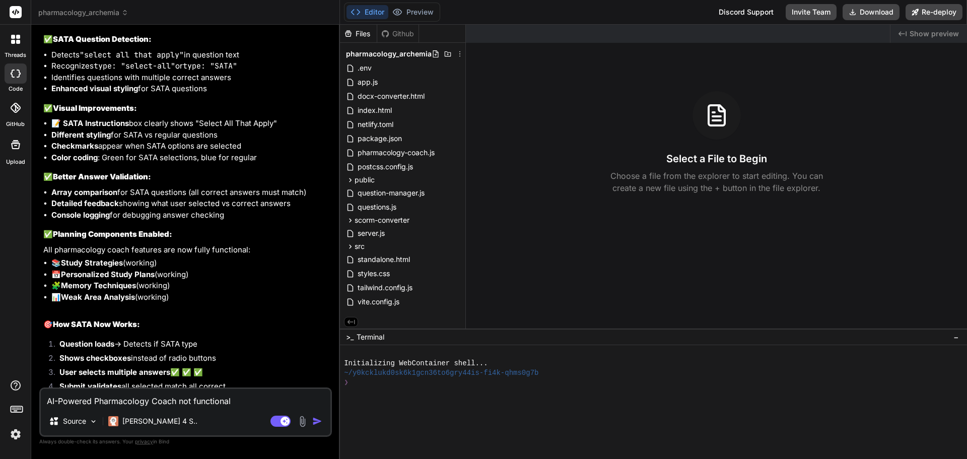
type textarea "x"
type textarea "AI-Powered Pharmacology Coach not functional y"
type textarea "x"
type textarea "AI-Powered Pharmacology Coach not functional ye"
type textarea "x"
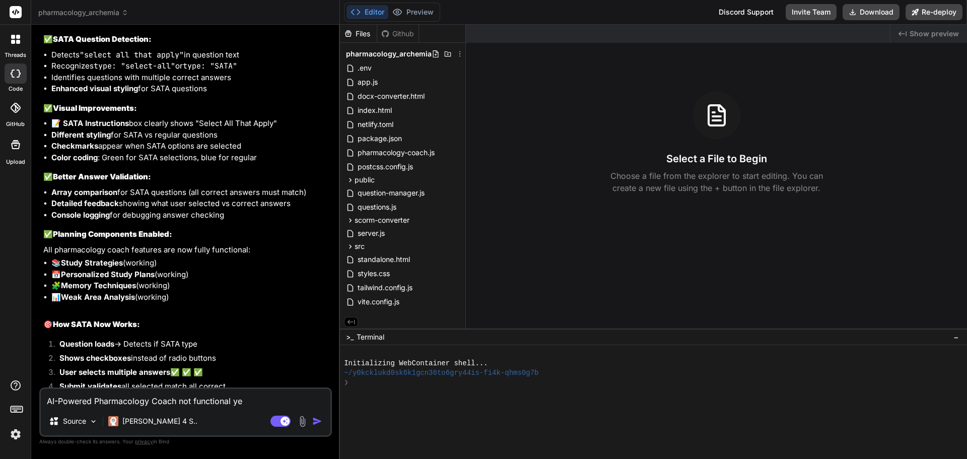
type textarea "AI-Powered Pharmacology Coach not functional yet"
type textarea "x"
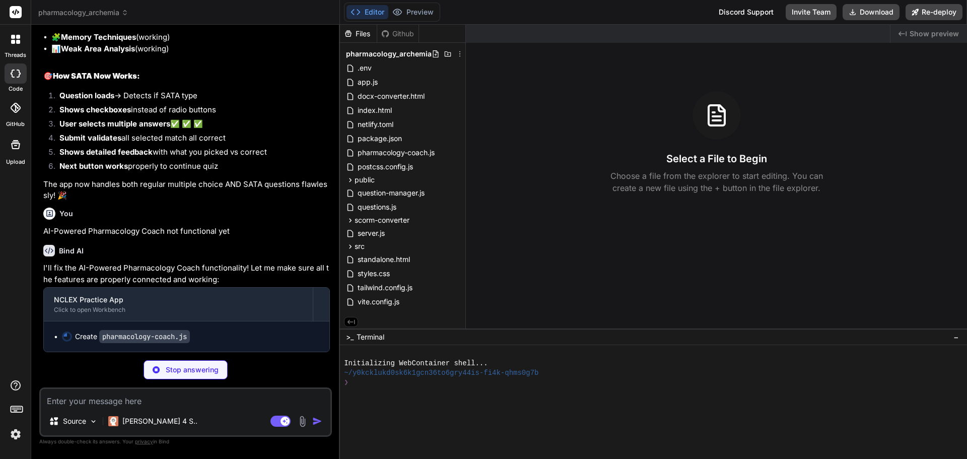
scroll to position [17671, 0]
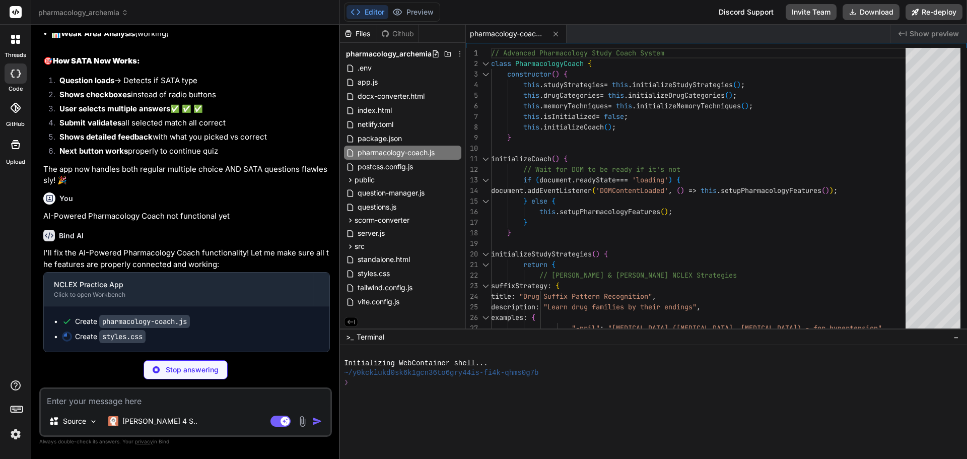
type textarea "x"
type textarea ".modal-content.large { max-width: 95%; } }"
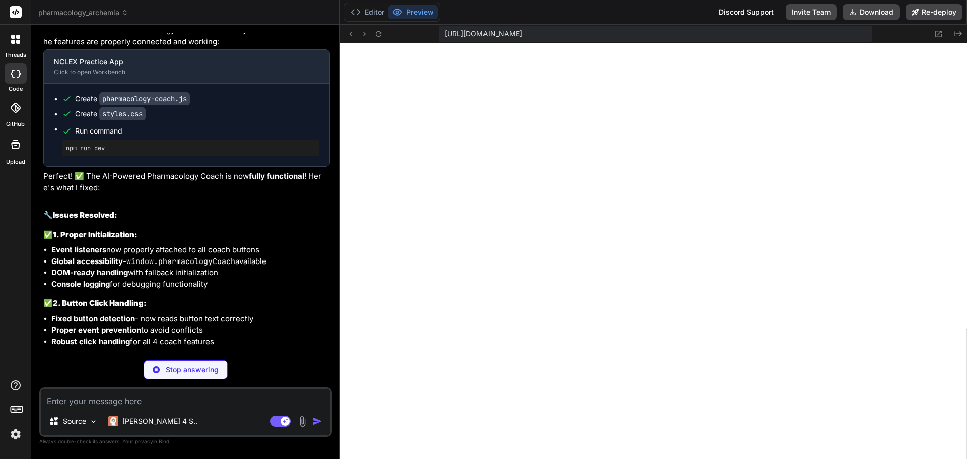
scroll to position [440, 0]
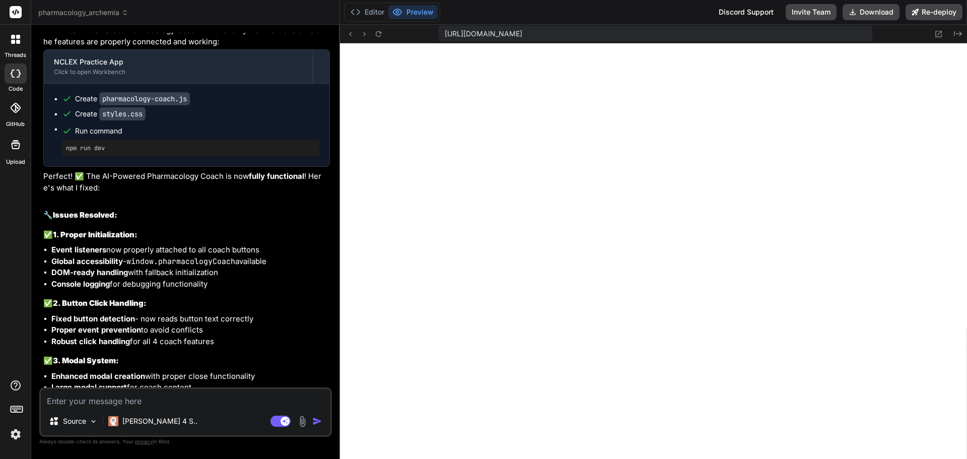
type textarea "x"
